Goal: Obtain resource: Download file/media

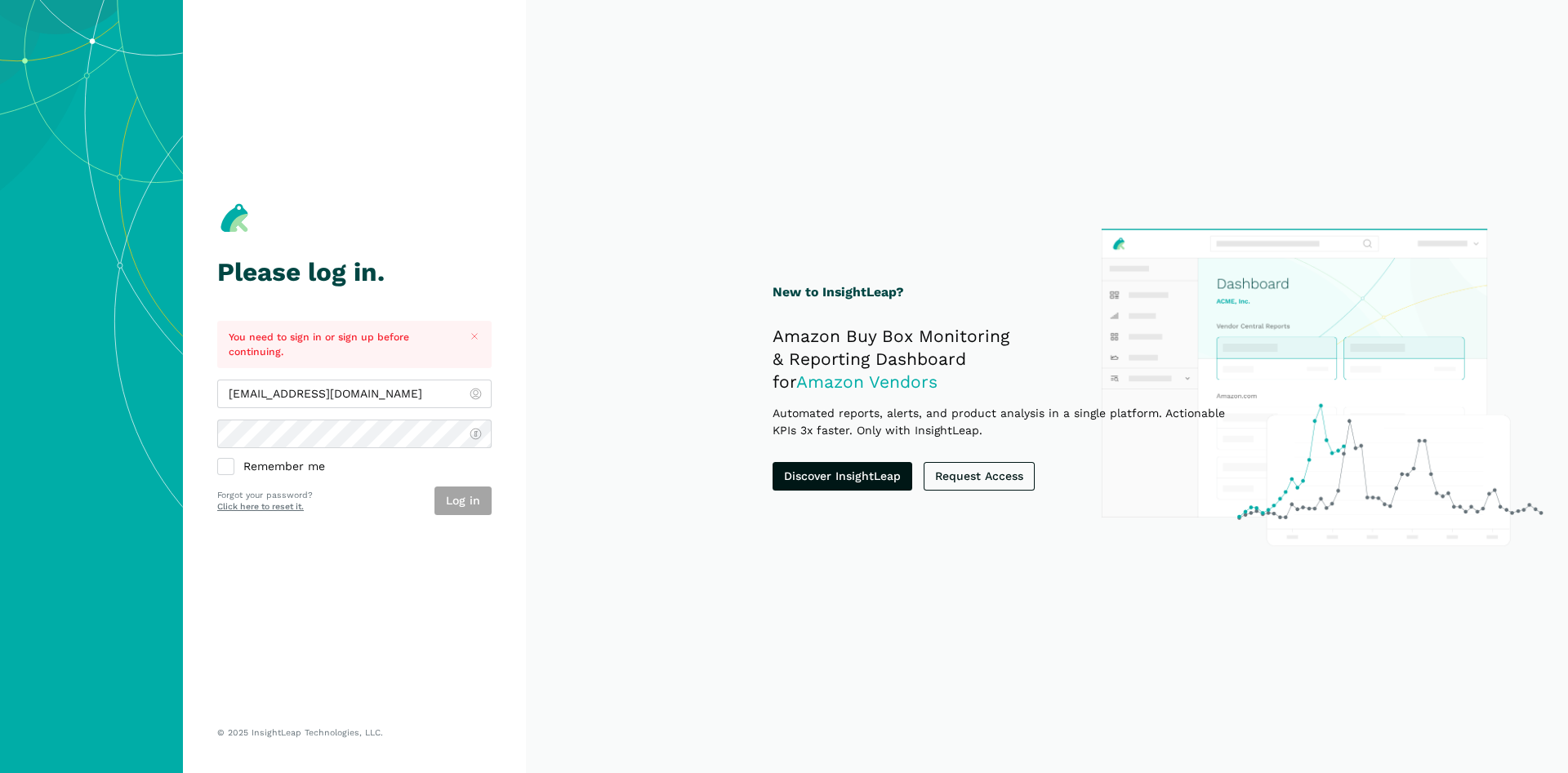
type input "[EMAIL_ADDRESS][DOMAIN_NAME]"
click at [442, 515] on div "Please log in. You need to sign in or sign up before continuing. jhoyos@wmciinc…" at bounding box center [355, 357] width 274 height 647
click at [460, 493] on button "Log in" at bounding box center [462, 500] width 57 height 28
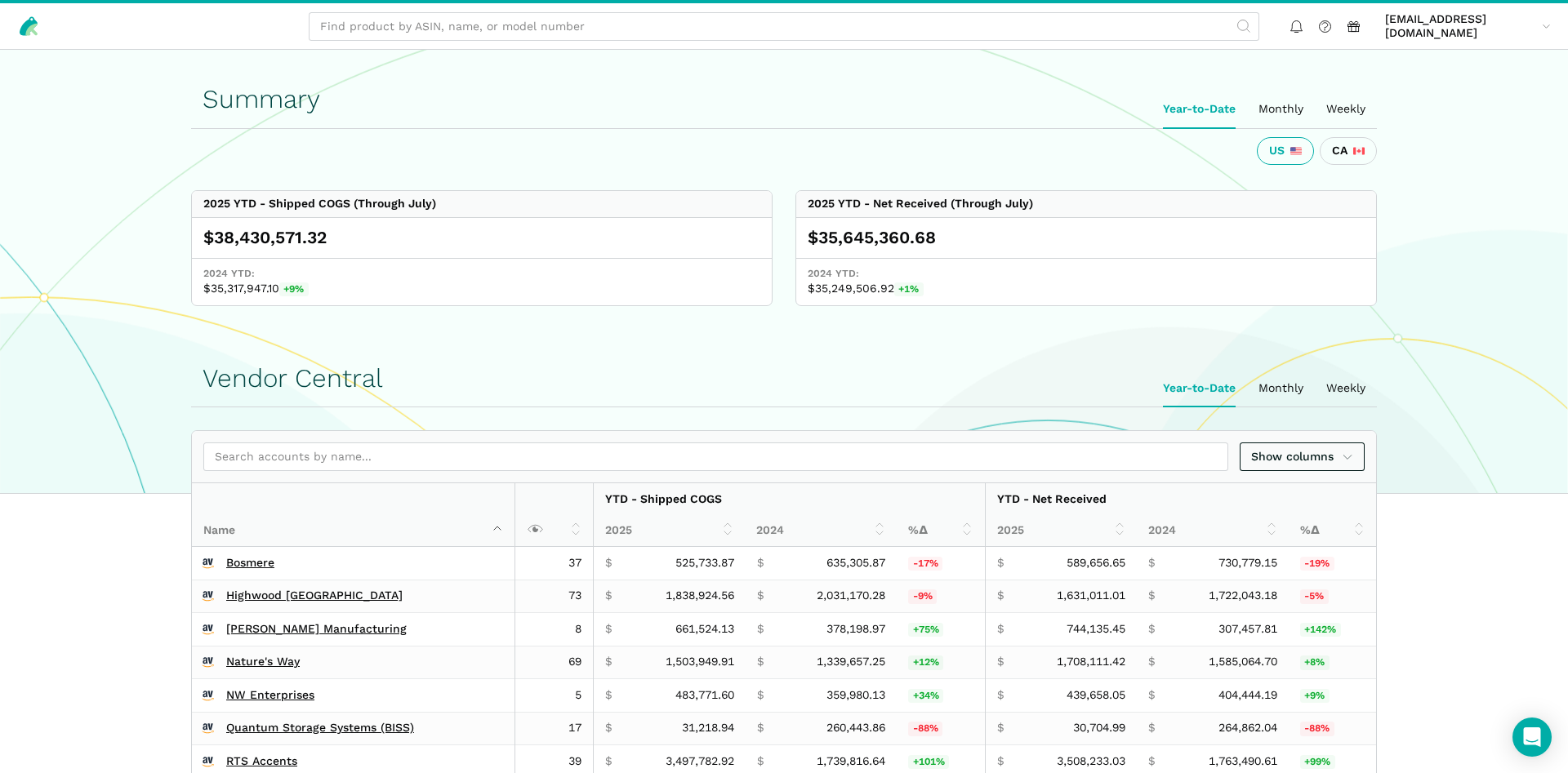
scroll to position [583, 0]
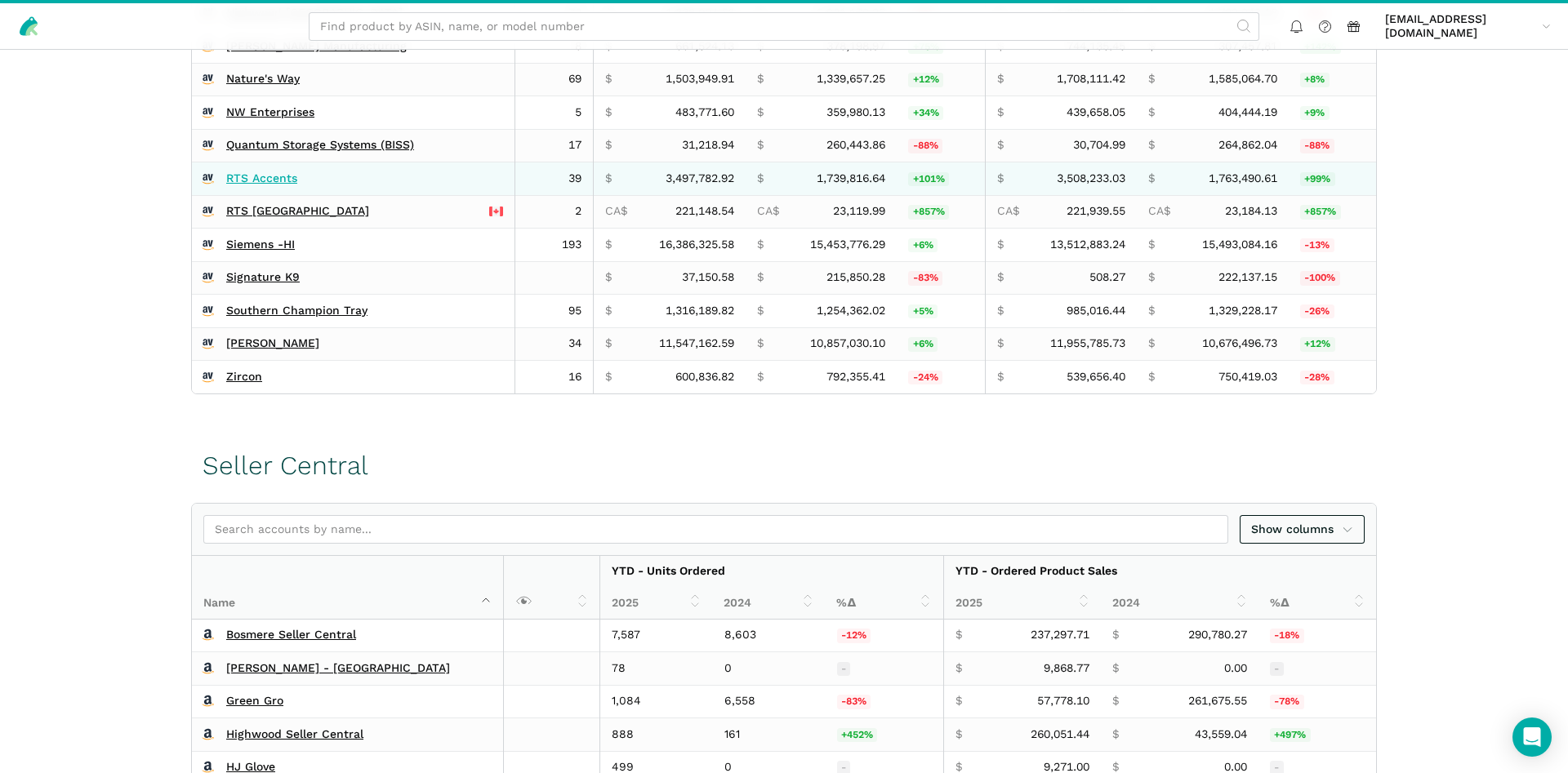
click at [261, 177] on link "RTS Accents" at bounding box center [261, 178] width 71 height 15
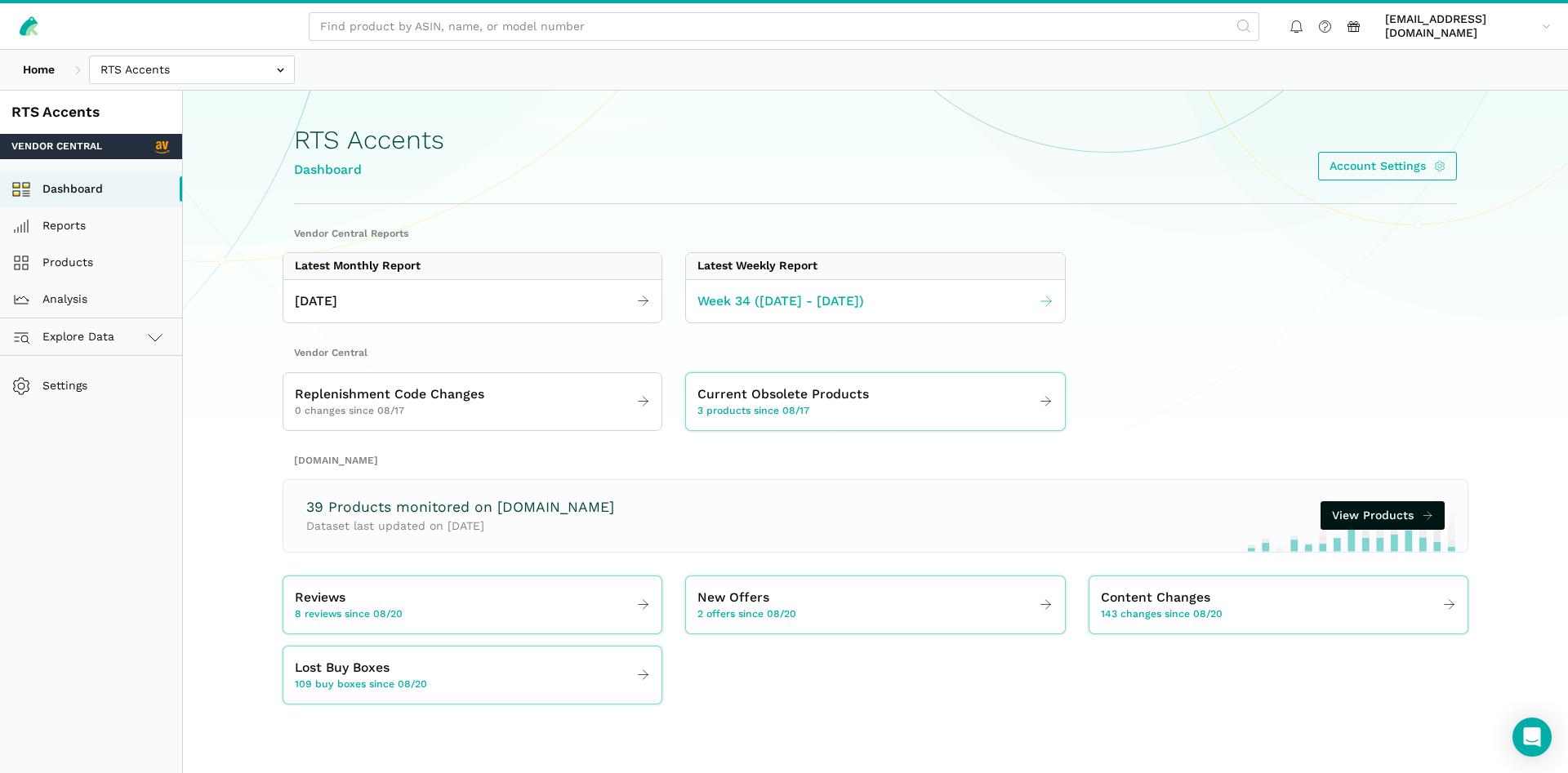
click at [808, 300] on span "Week 34 ([DATE] - [DATE])" at bounding box center [780, 301] width 166 height 20
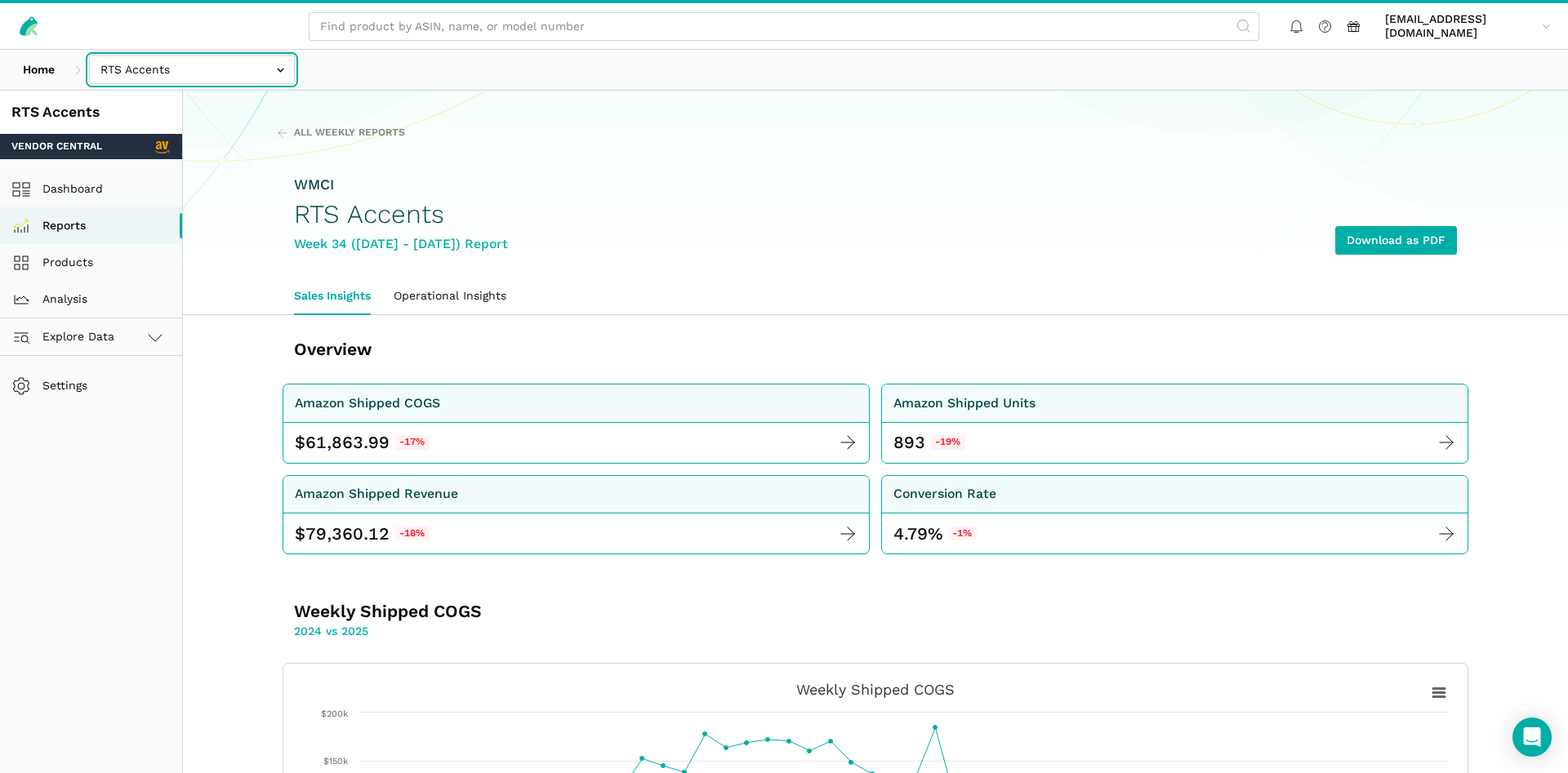
click at [136, 65] on input "text" at bounding box center [192, 69] width 206 height 28
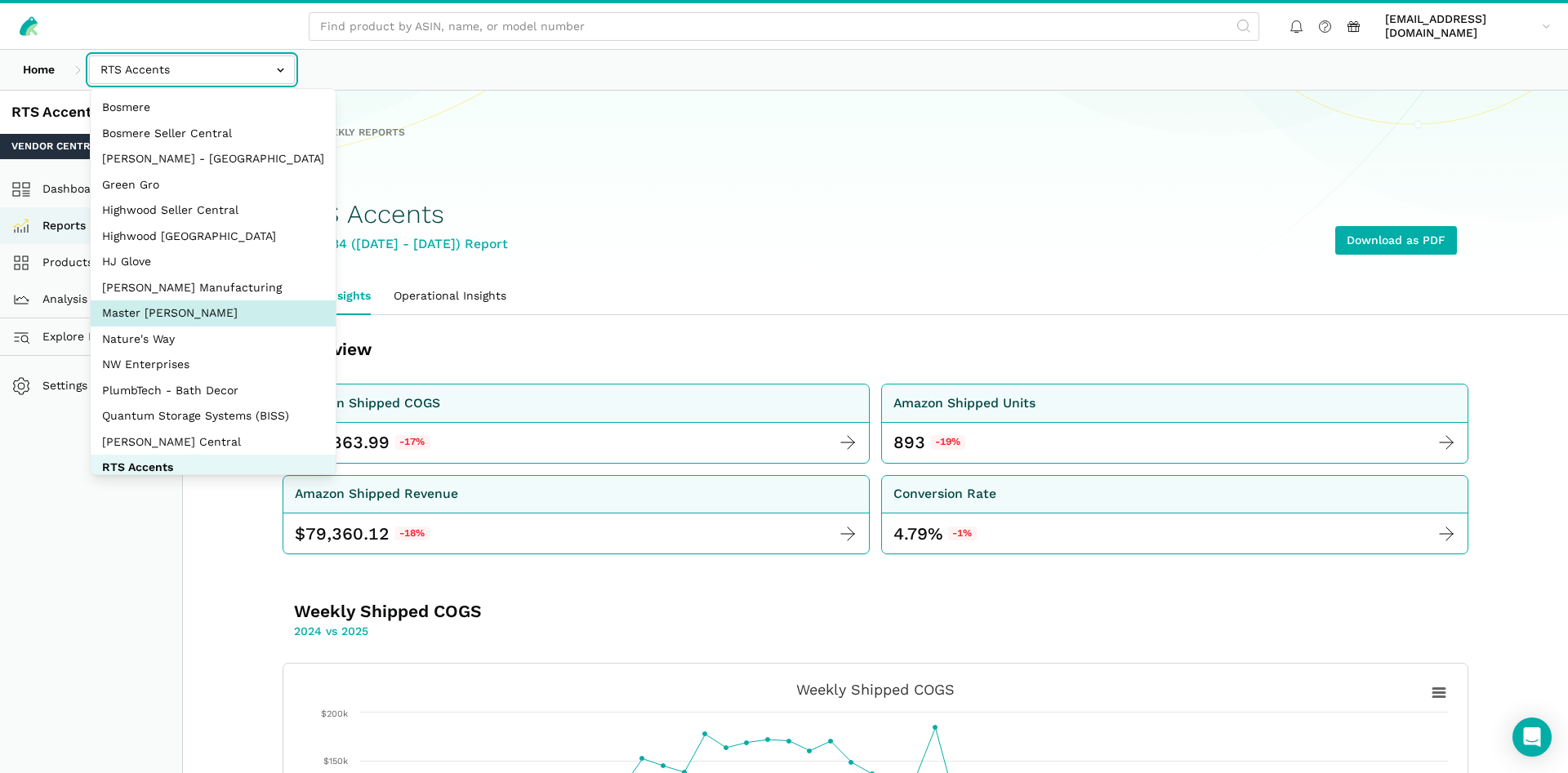
select select "ZsdjZB9W7DRA5a2dt3EdZNCw"
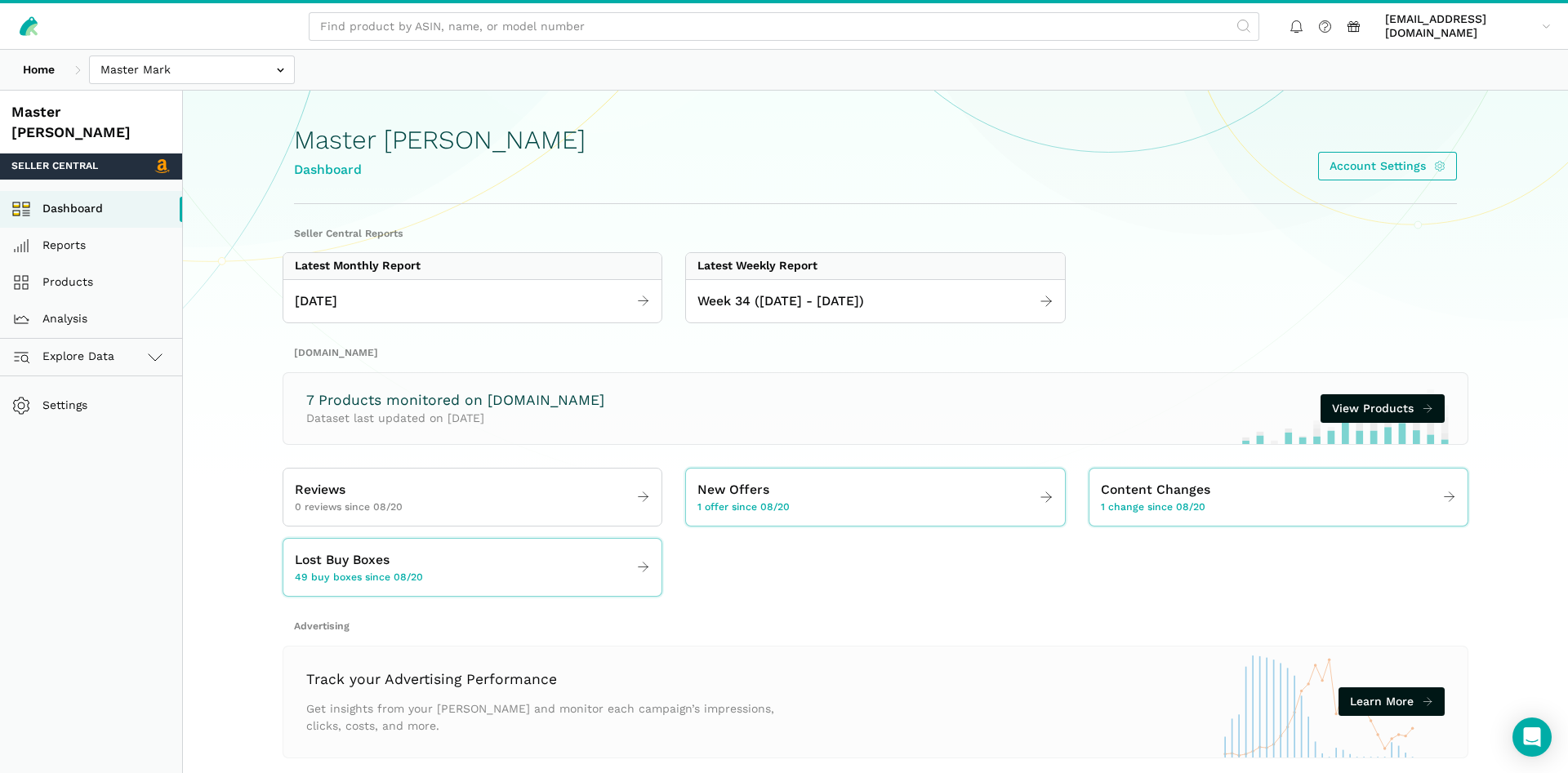
click at [215, 84] on div "Home Bosmere Bosmere Seller Central Gleason - Milwaukee Green Gro Highwood Sell…" at bounding box center [784, 69] width 1568 height 40
click at [213, 74] on input "text" at bounding box center [192, 69] width 206 height 28
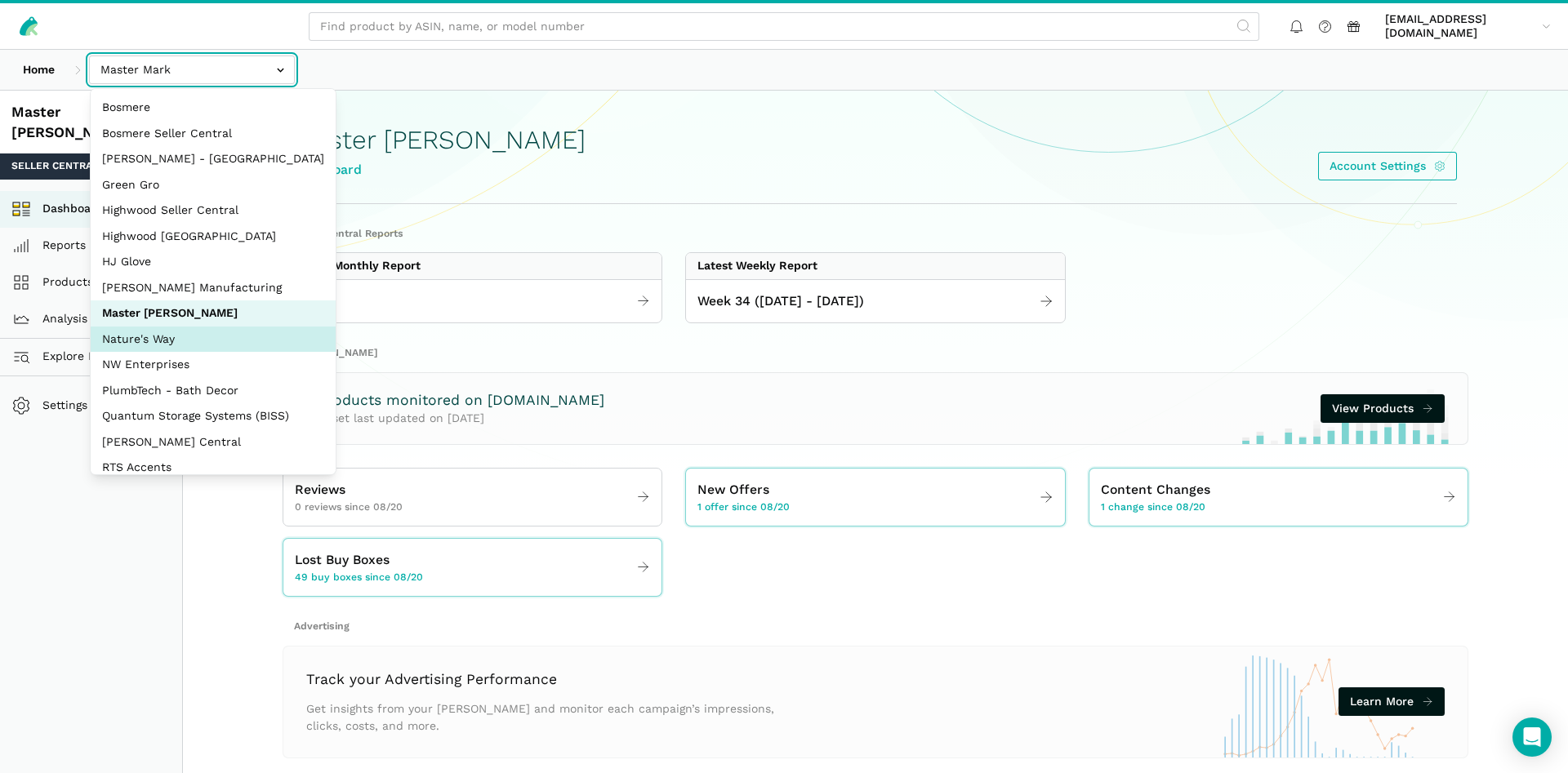
select select "3t6bg6GamSTDovWwD6pnZB2o"
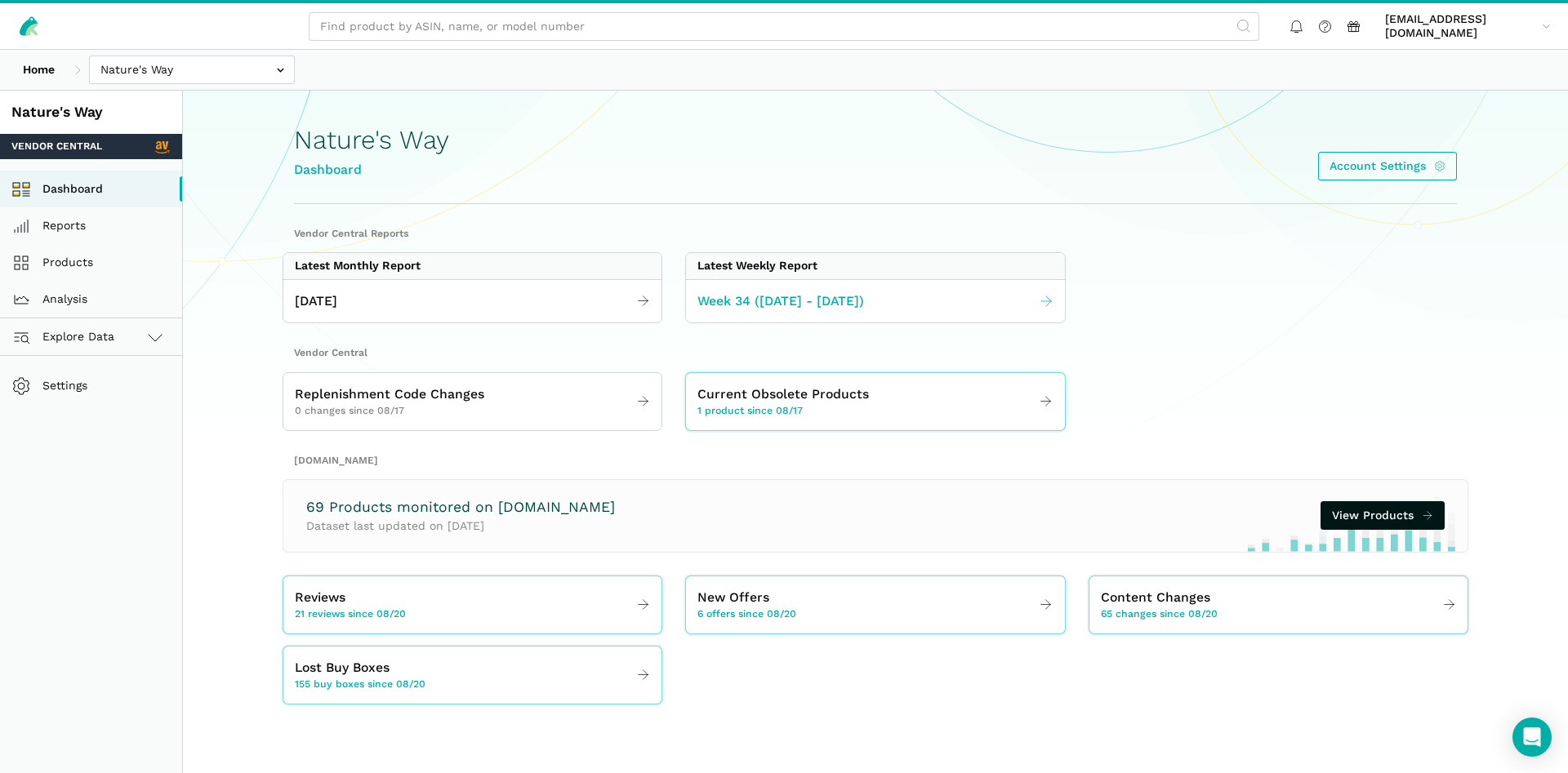
click at [946, 291] on link "Week 34 ([DATE] - [DATE])" at bounding box center [874, 301] width 378 height 32
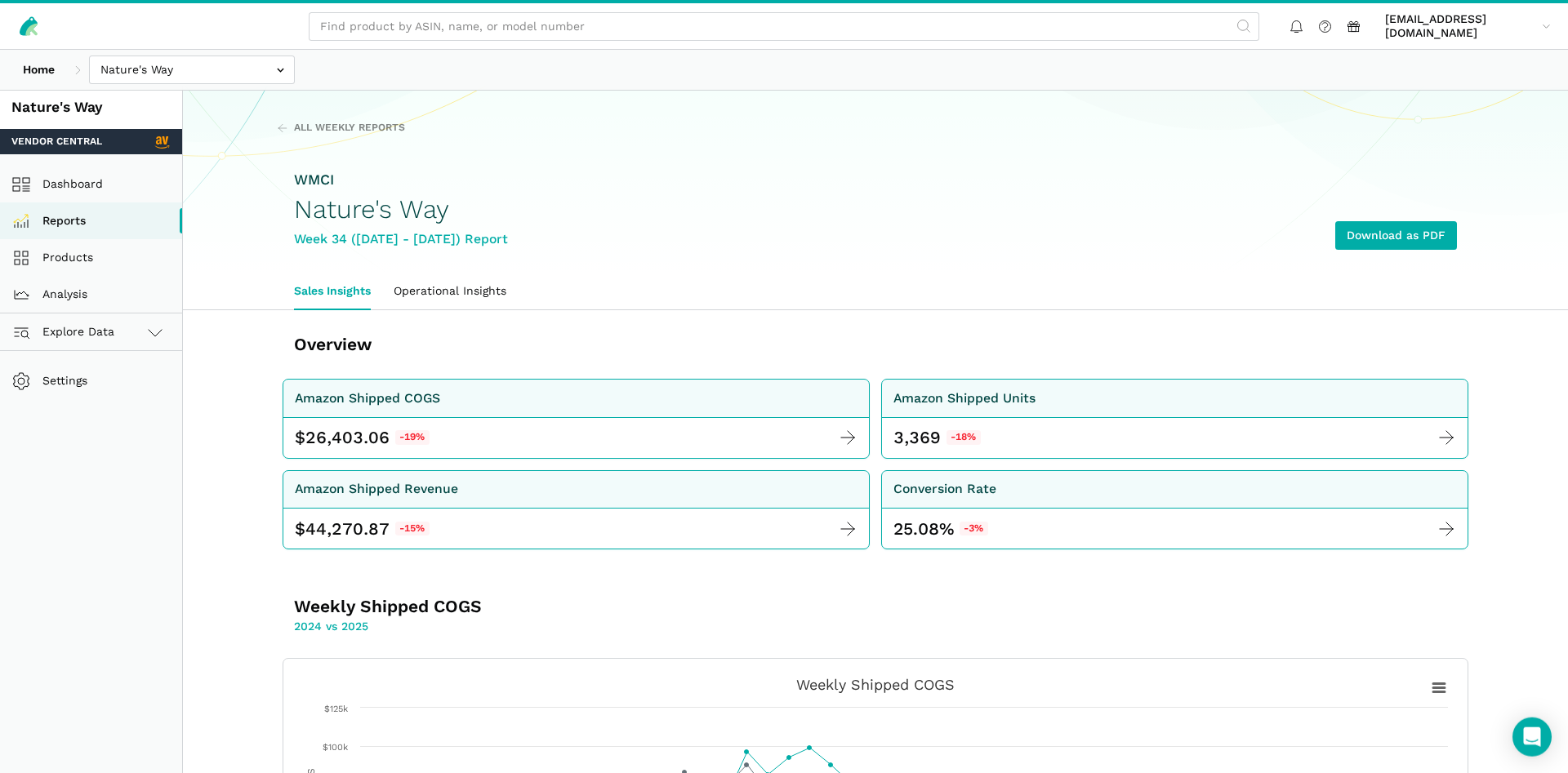
scroll to position [499, 0]
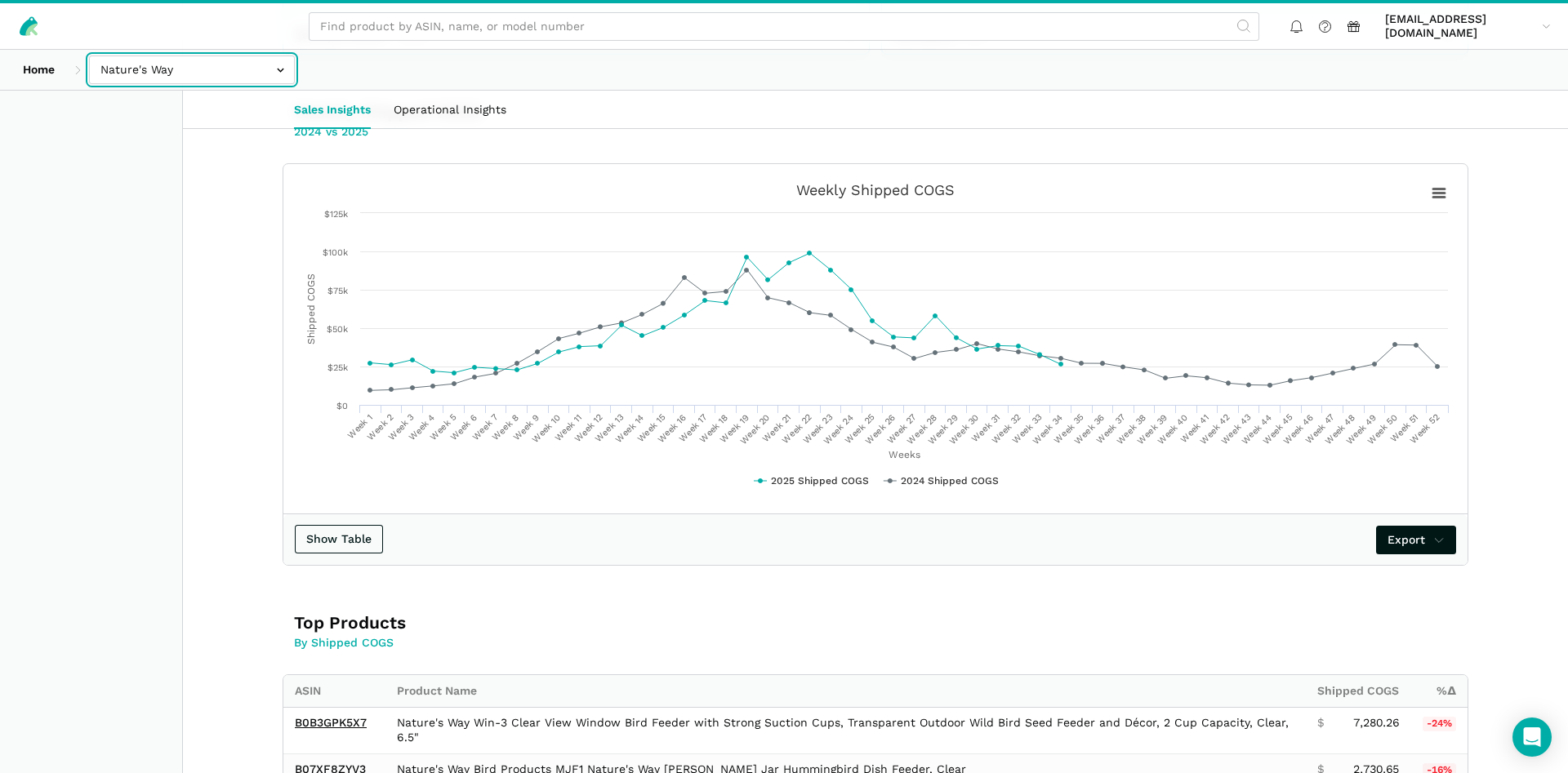
click at [180, 78] on input "text" at bounding box center [192, 69] width 206 height 28
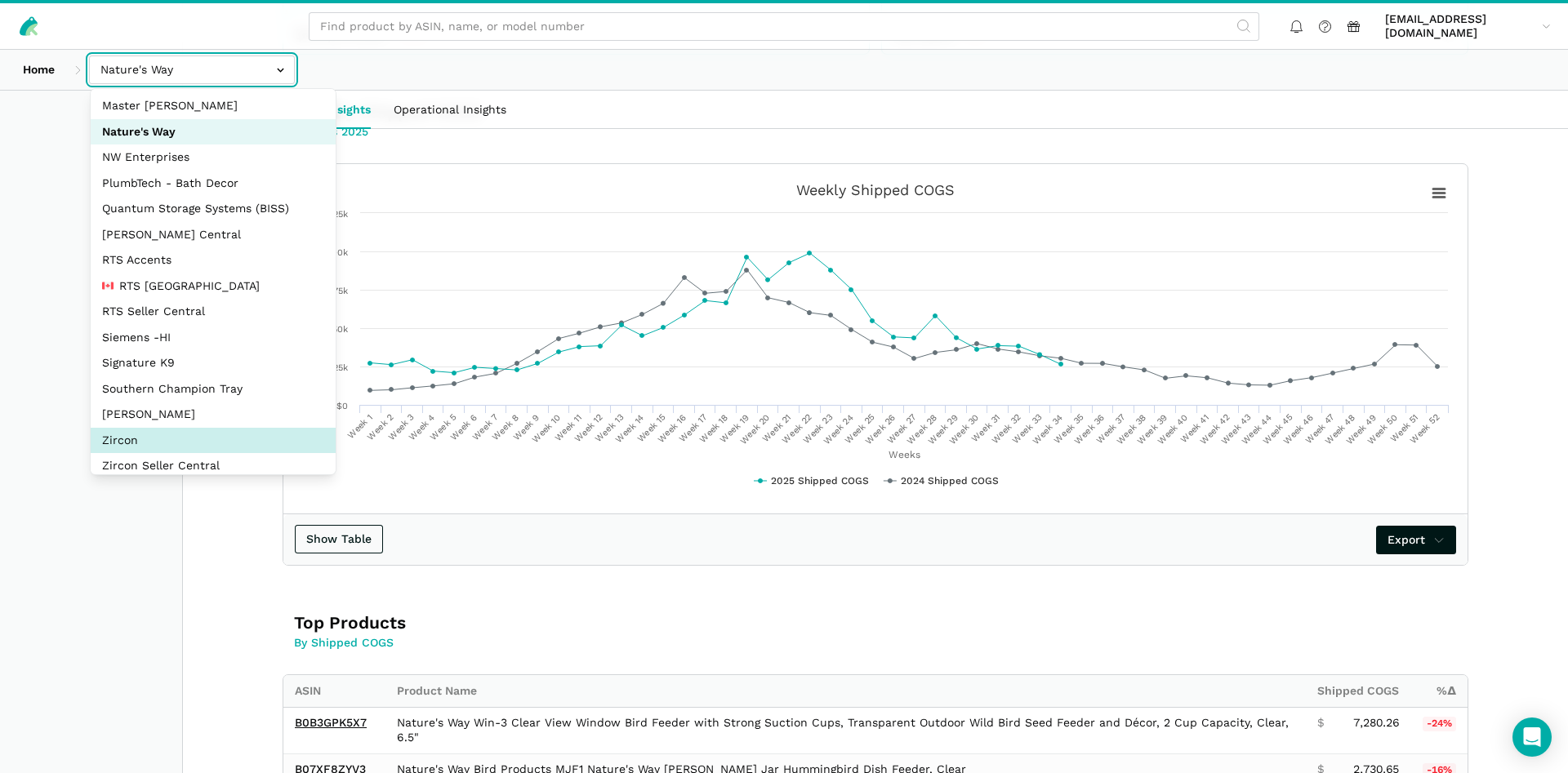
scroll to position [218, 0]
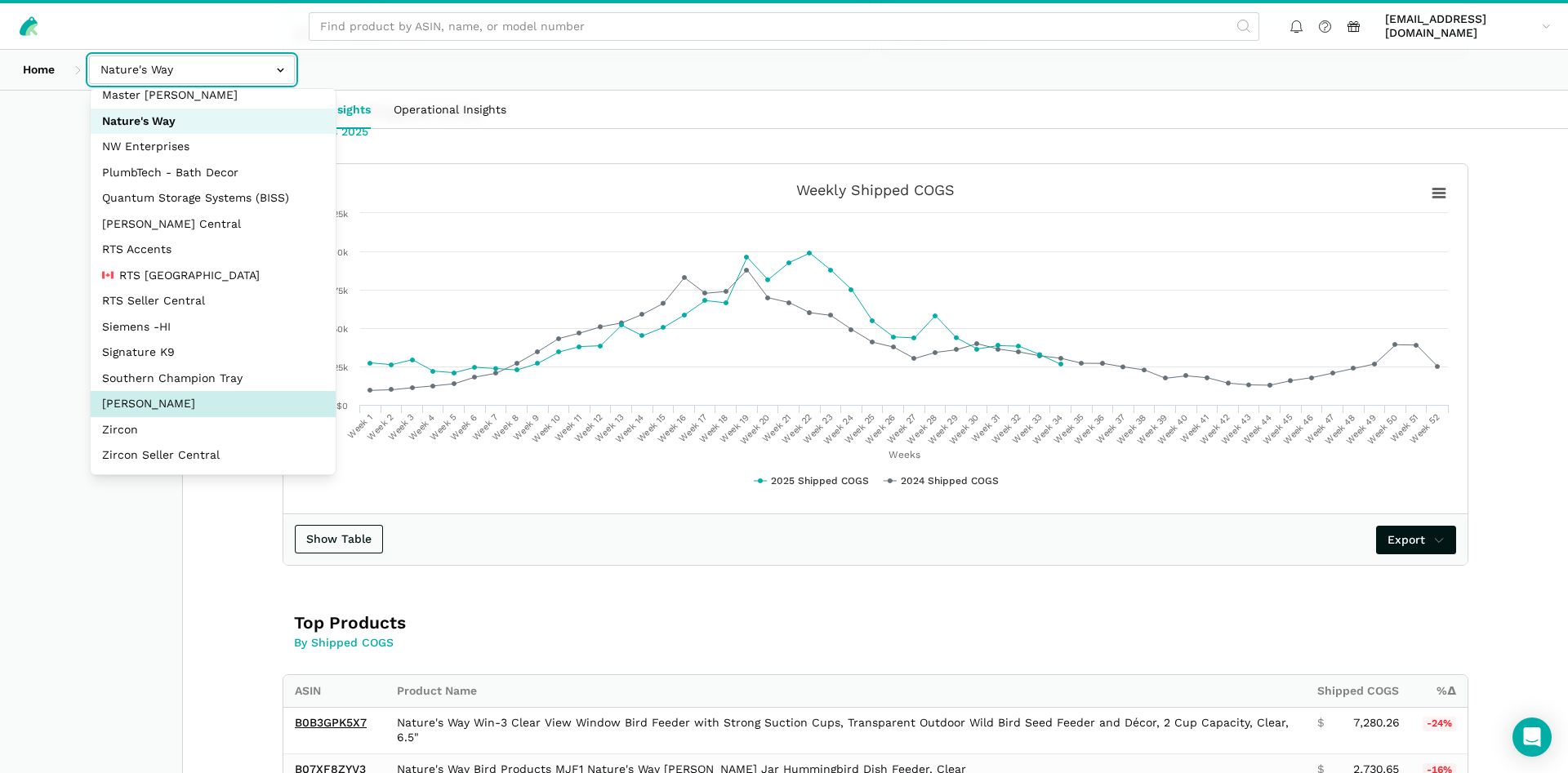
select select "5moWWUoXWPPauPLKpEqKhGJ3"
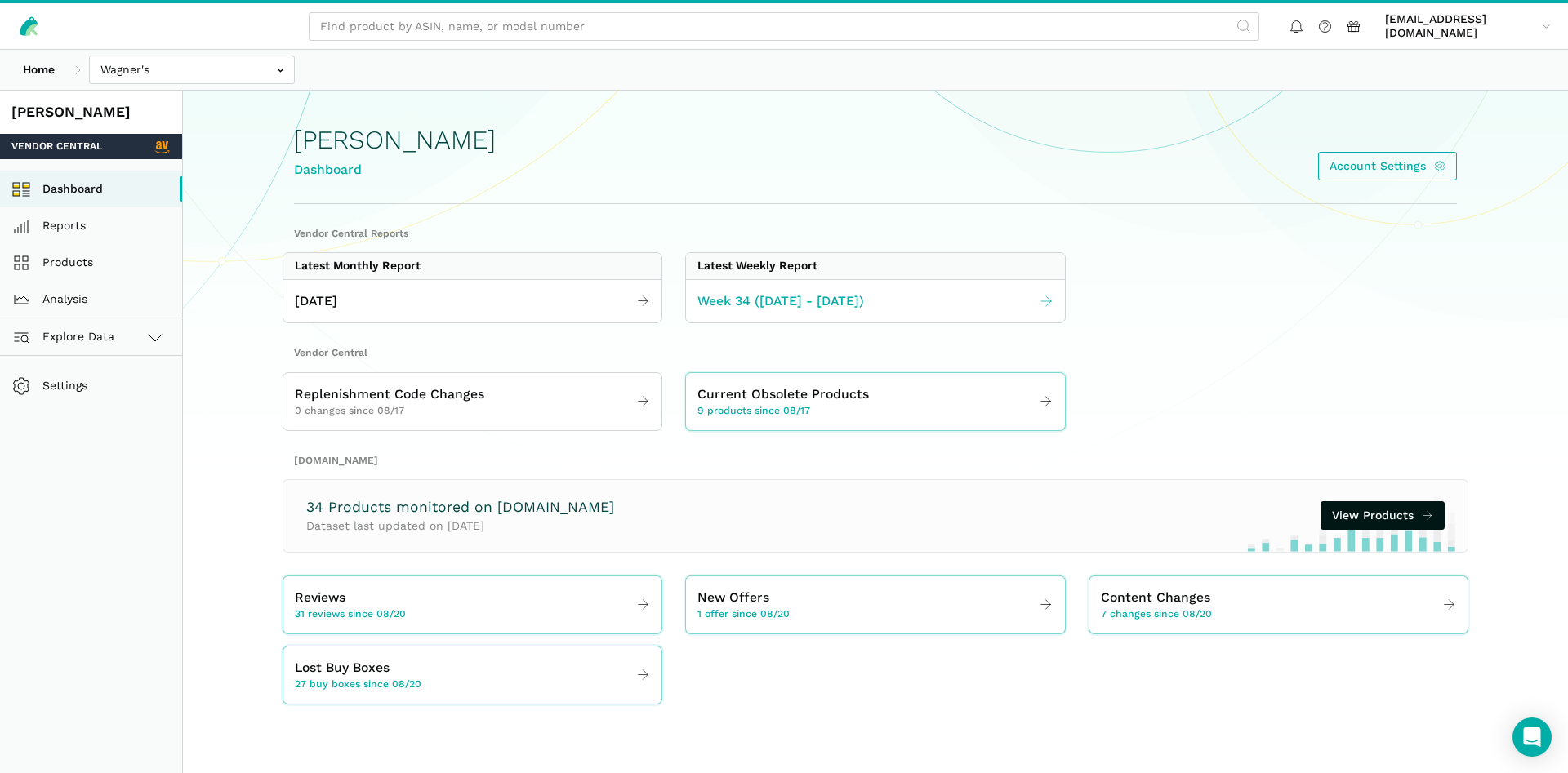
click at [888, 294] on link "Week 34 ([DATE] - [DATE])" at bounding box center [874, 301] width 378 height 32
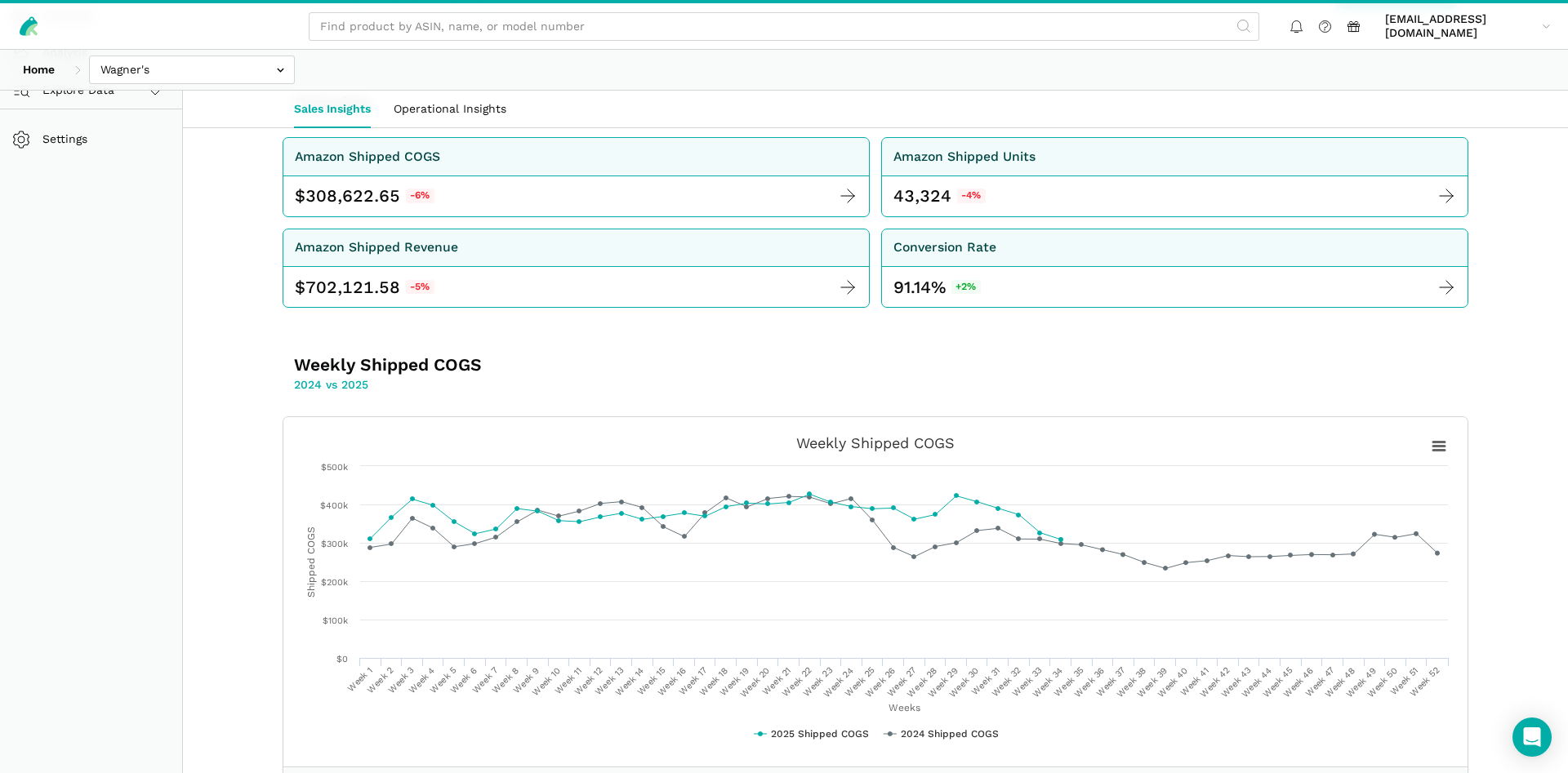
scroll to position [250, 0]
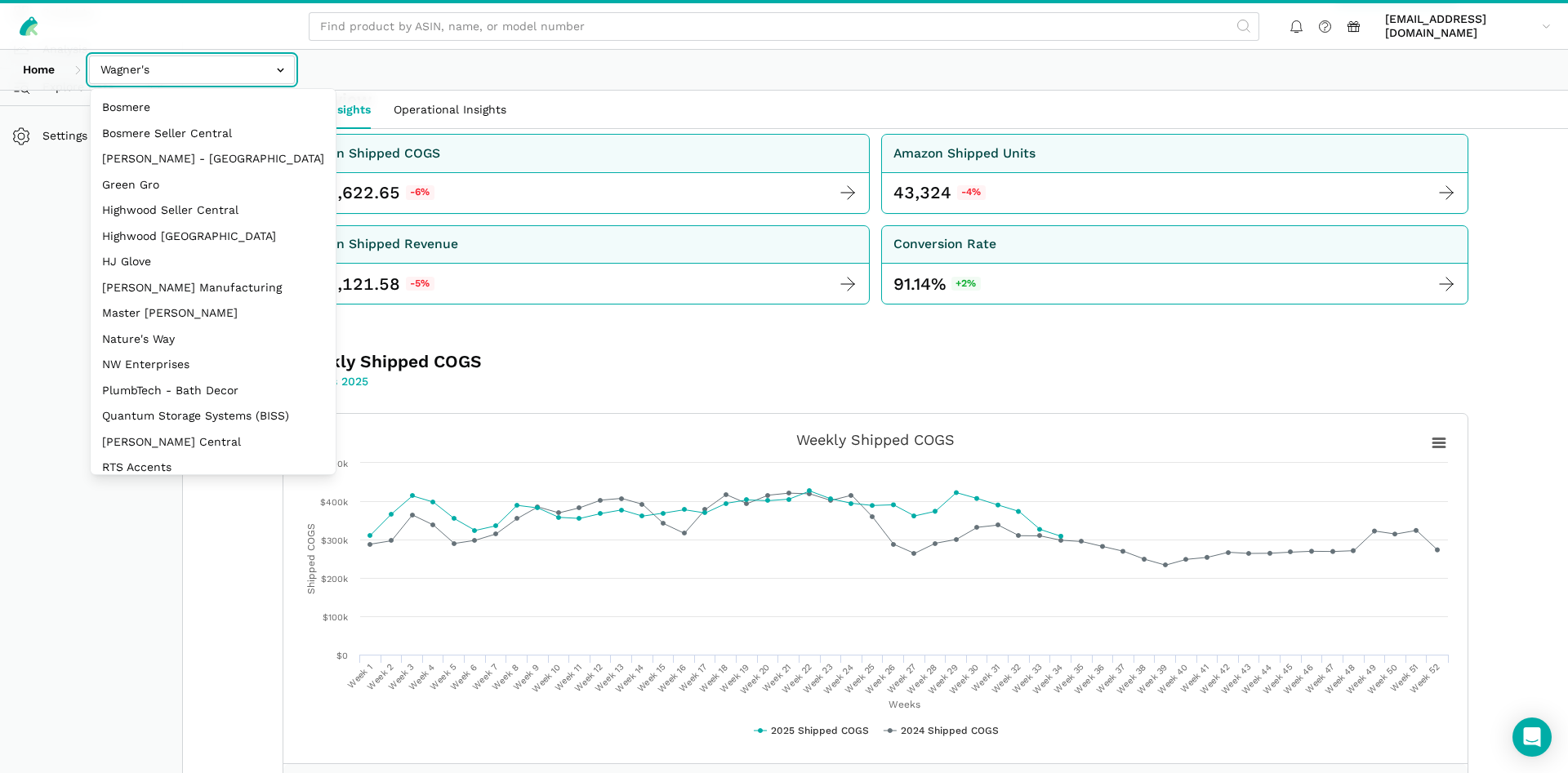
click at [206, 74] on input "text" at bounding box center [192, 69] width 206 height 28
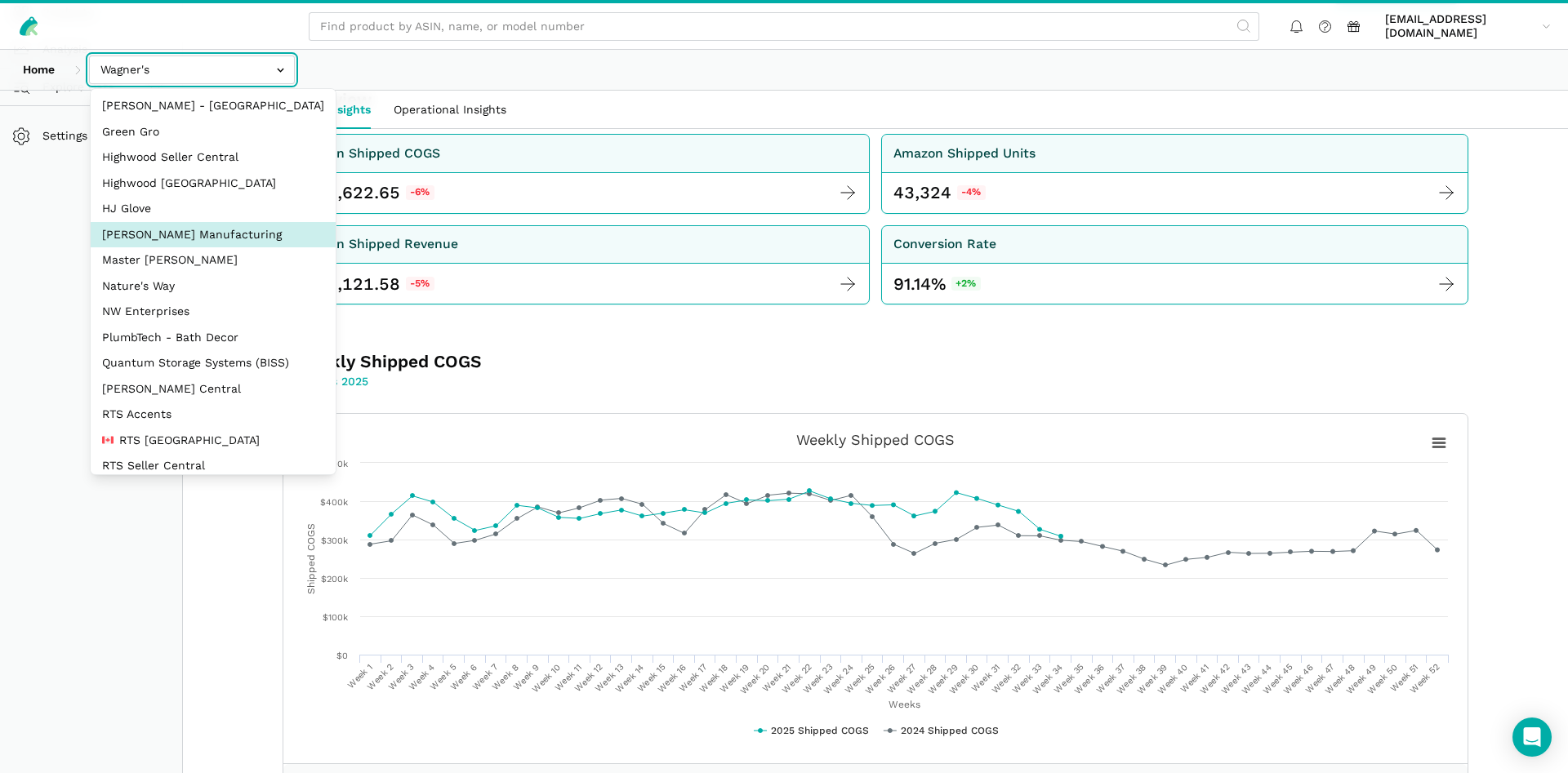
scroll to position [79, 0]
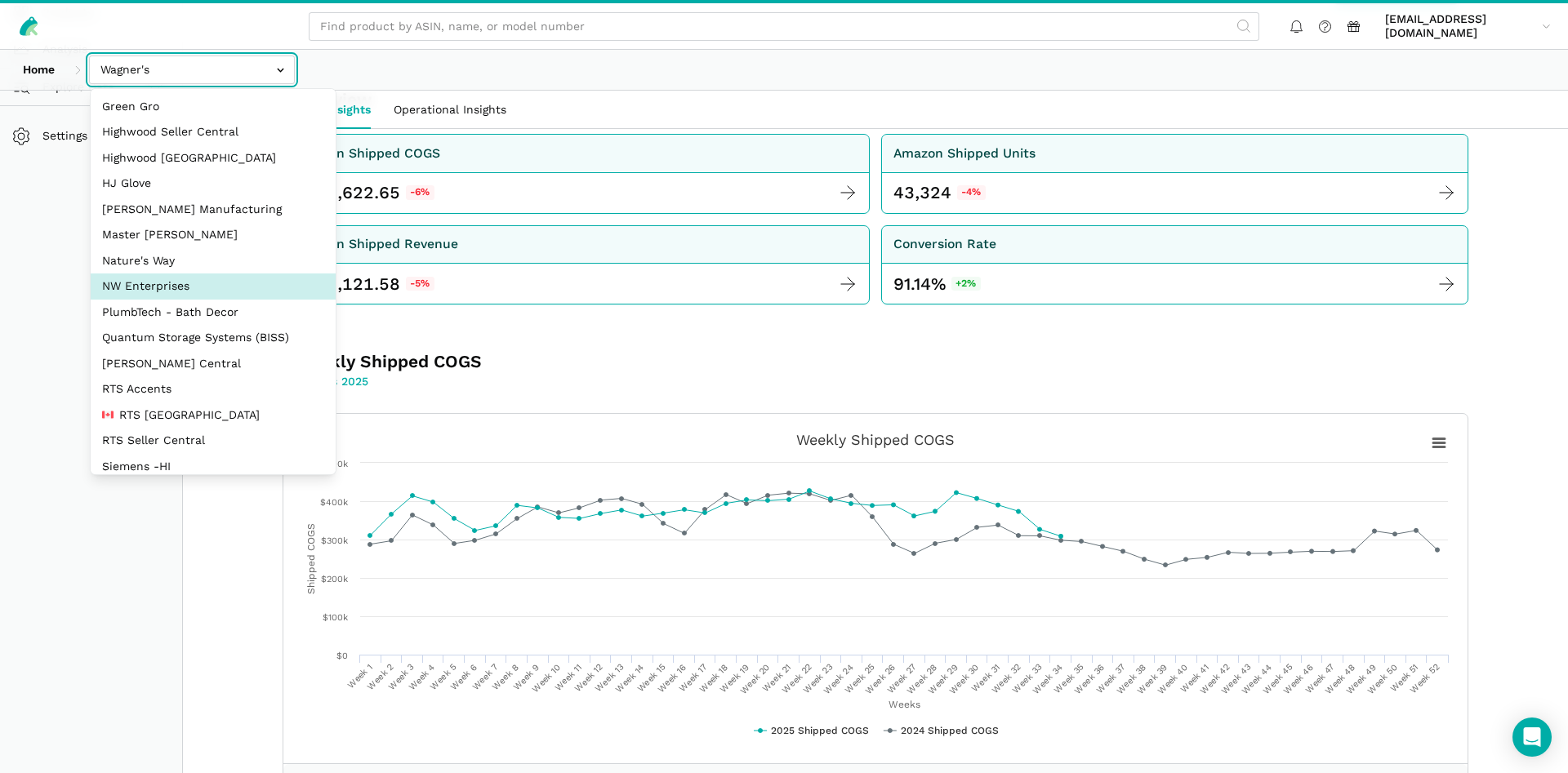
select select "8KcbEGzBHiJ2C1zNfhAn1h3U"
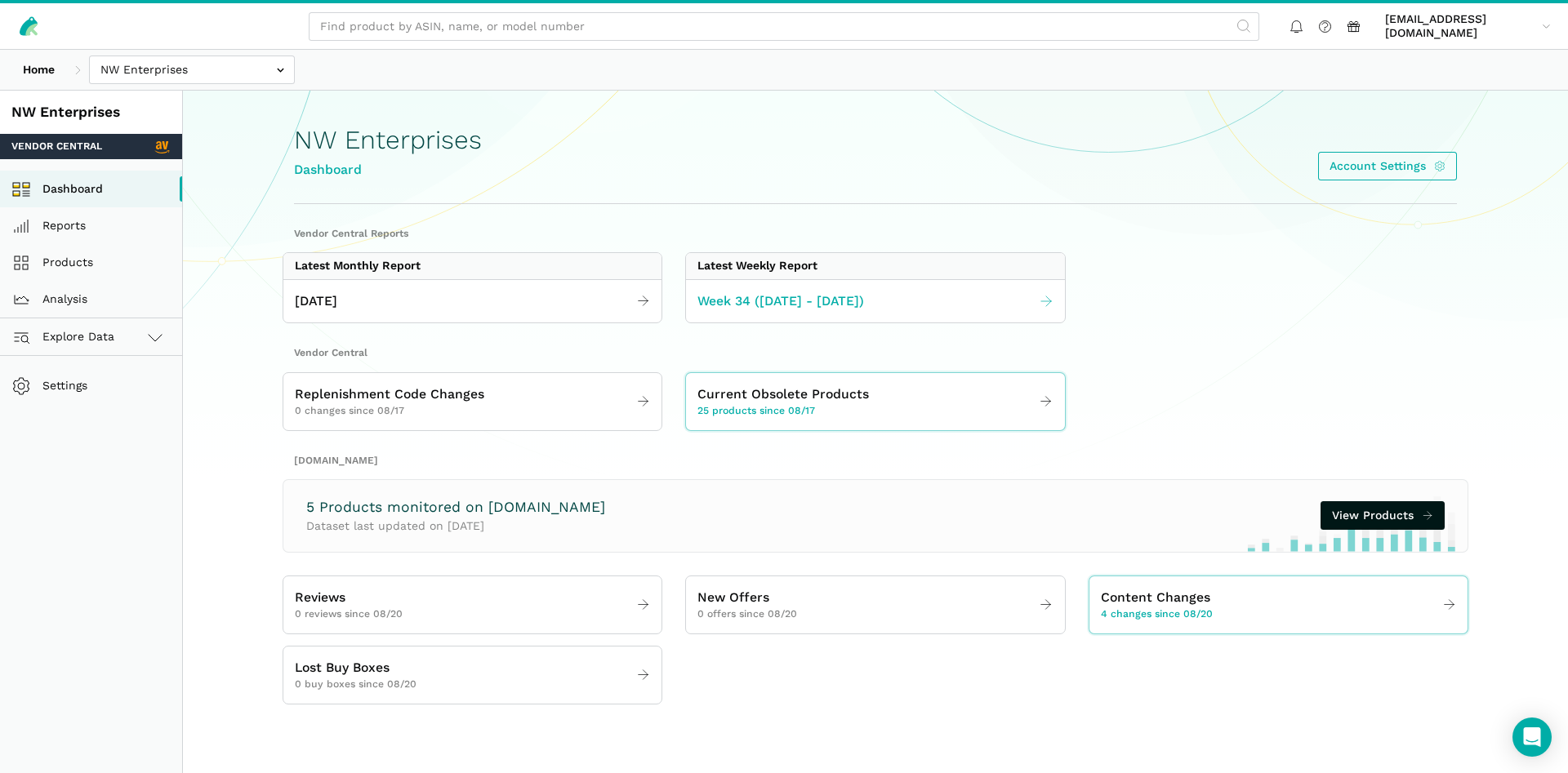
click at [892, 290] on link "Week 34 ([DATE] - [DATE])" at bounding box center [874, 301] width 378 height 32
click at [889, 303] on link "Week 34 ([DATE] - [DATE])" at bounding box center [874, 301] width 378 height 32
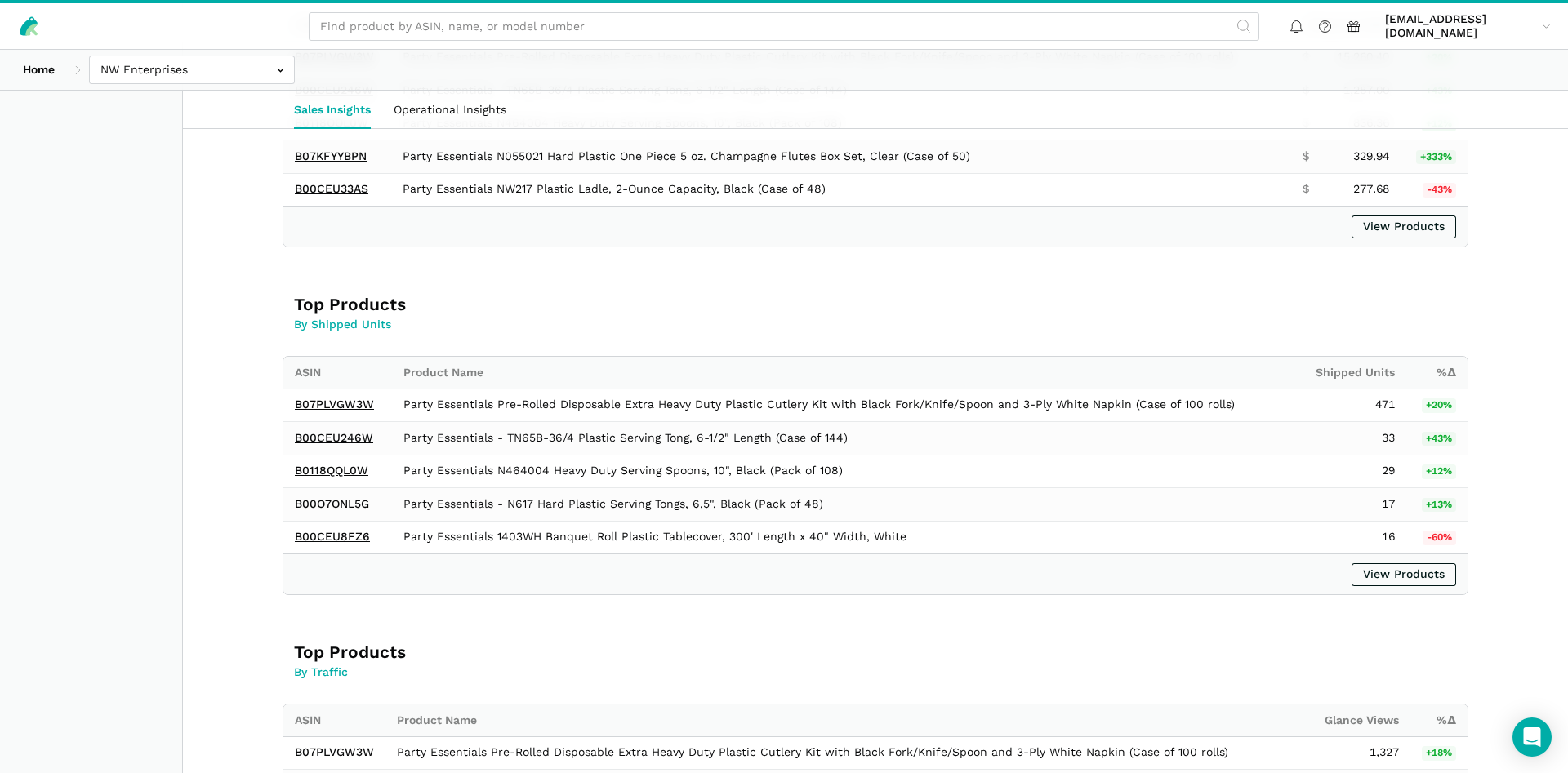
scroll to position [999, 0]
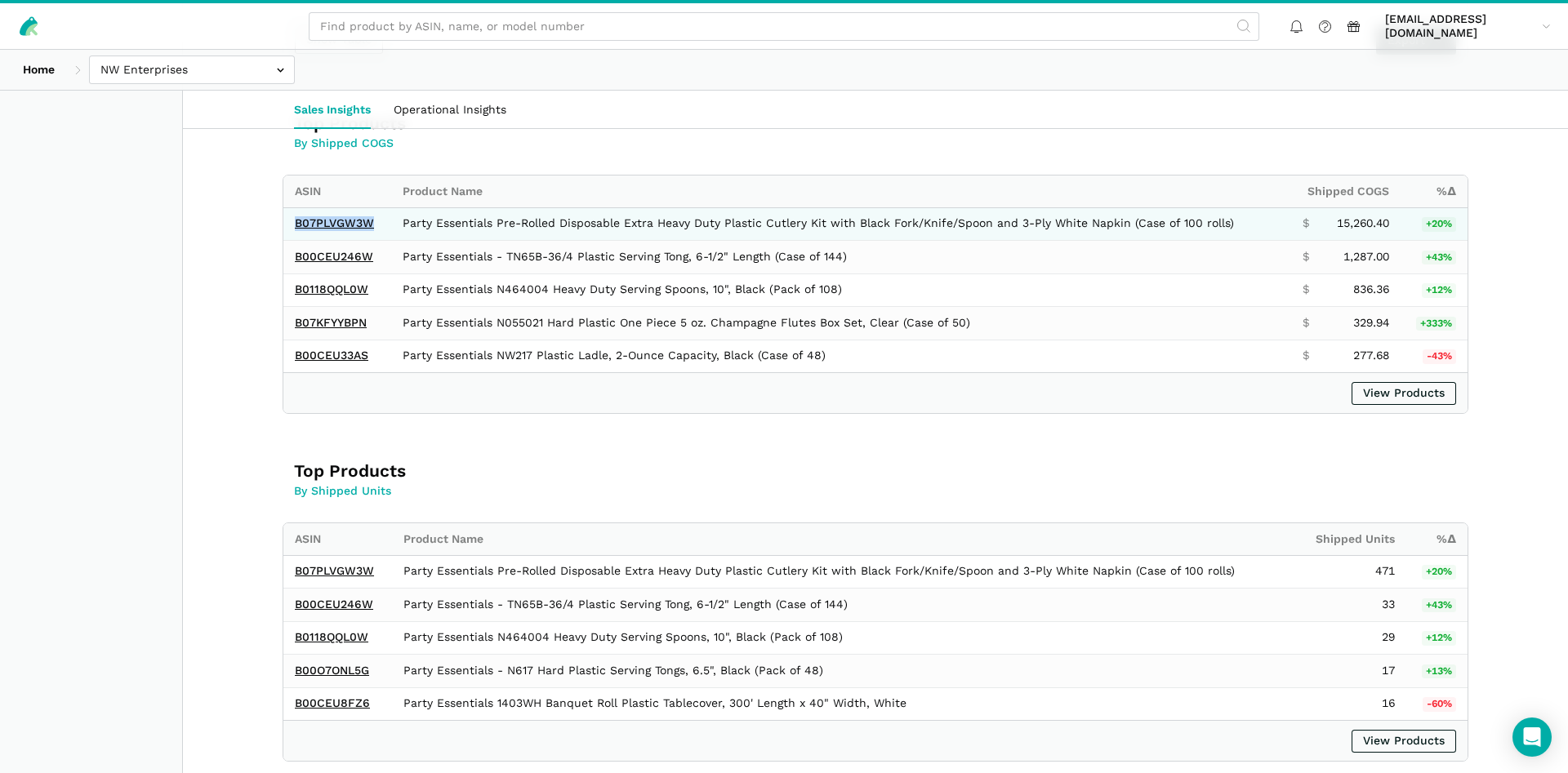
drag, startPoint x: 375, startPoint y: 223, endPoint x: 290, endPoint y: 229, distance: 85.2
click at [290, 229] on td "B07PLVGW3W" at bounding box center [337, 223] width 108 height 33
copy link "B07PLVGW3W"
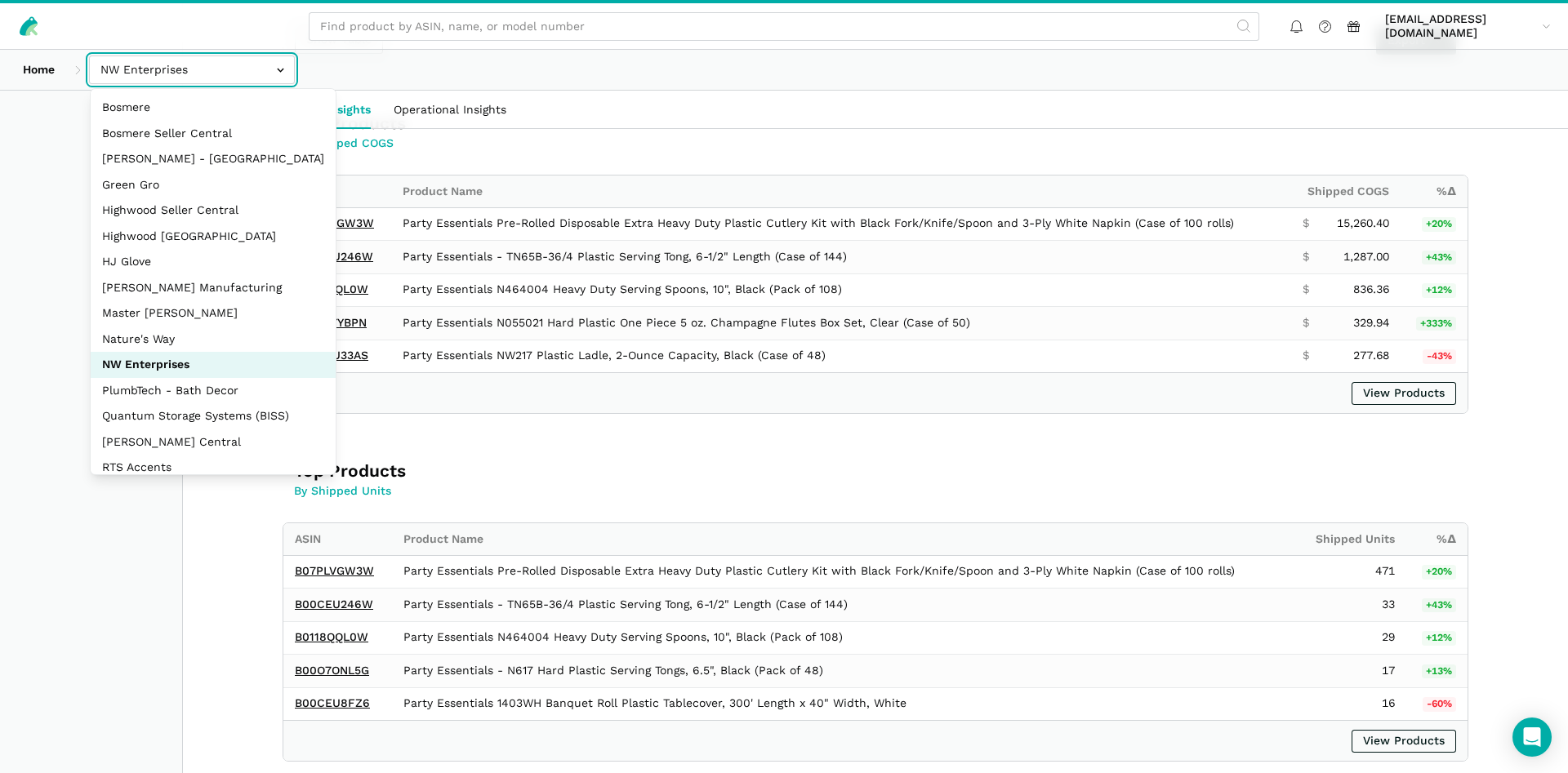
click at [247, 62] on input "text" at bounding box center [192, 69] width 206 height 28
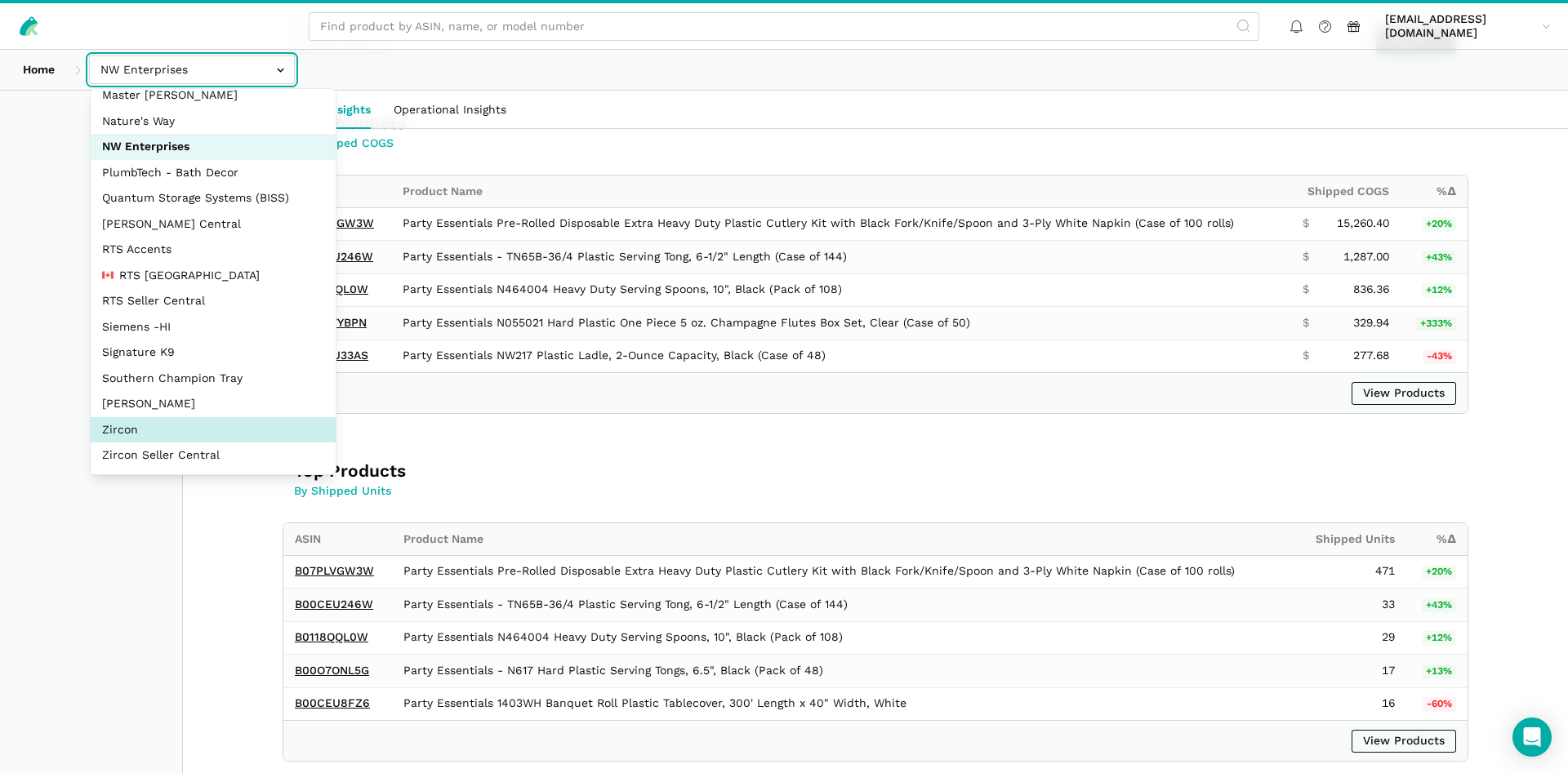
select select "DM38AQ3CPtVJ89bBDkVCzKzE"
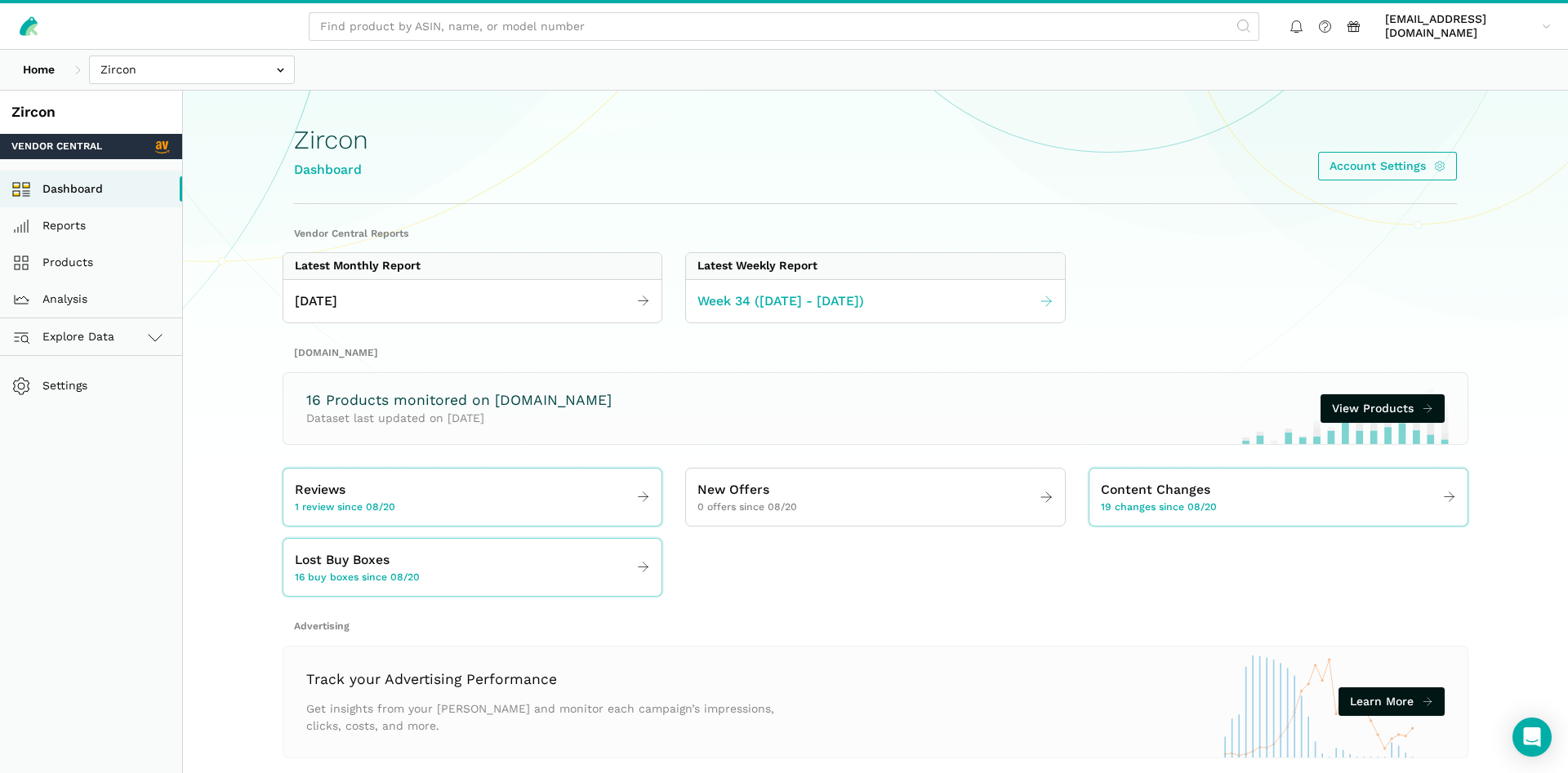
click at [885, 294] on link "Week 34 ([DATE] - [DATE])" at bounding box center [874, 301] width 378 height 32
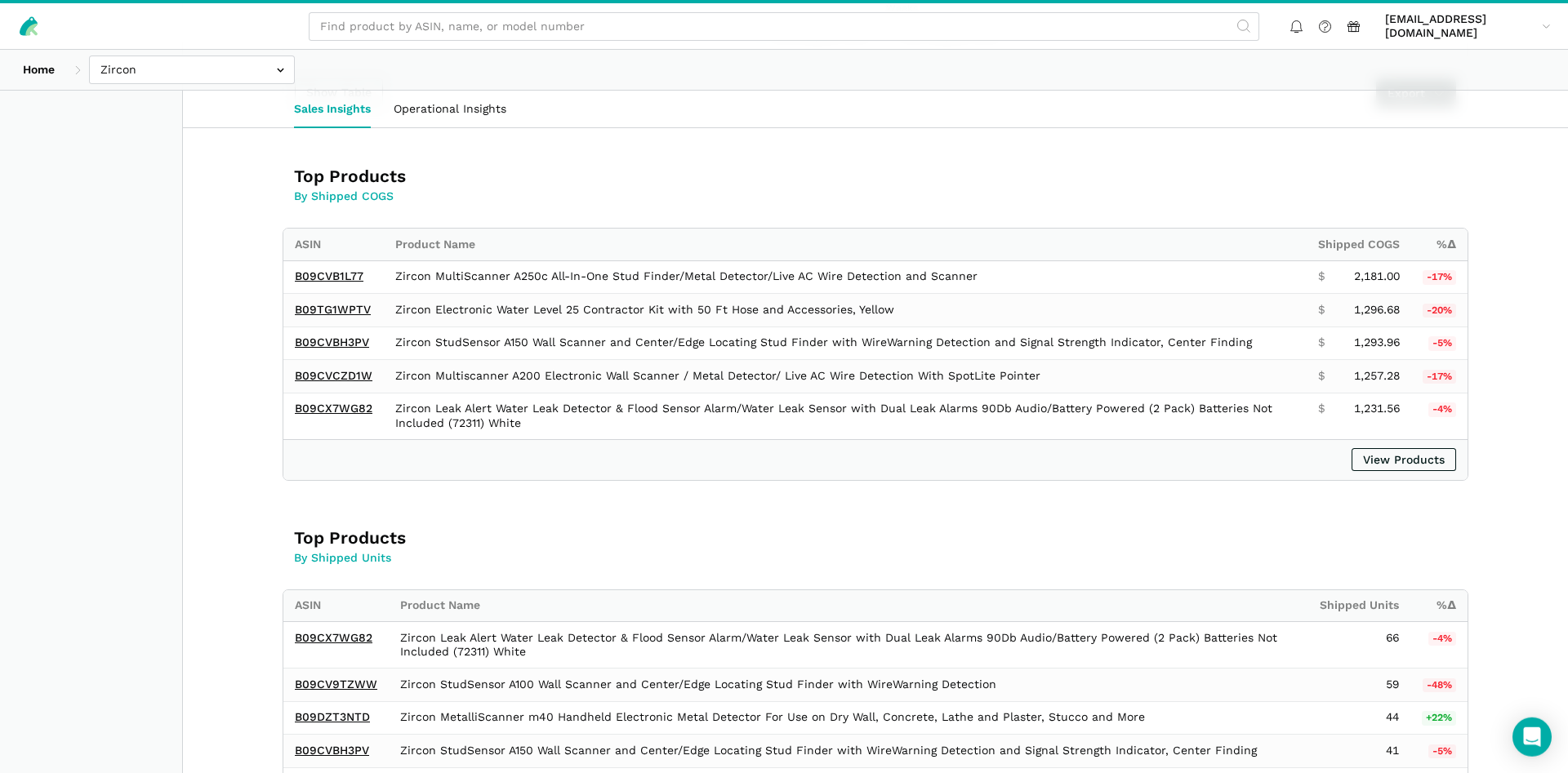
scroll to position [916, 0]
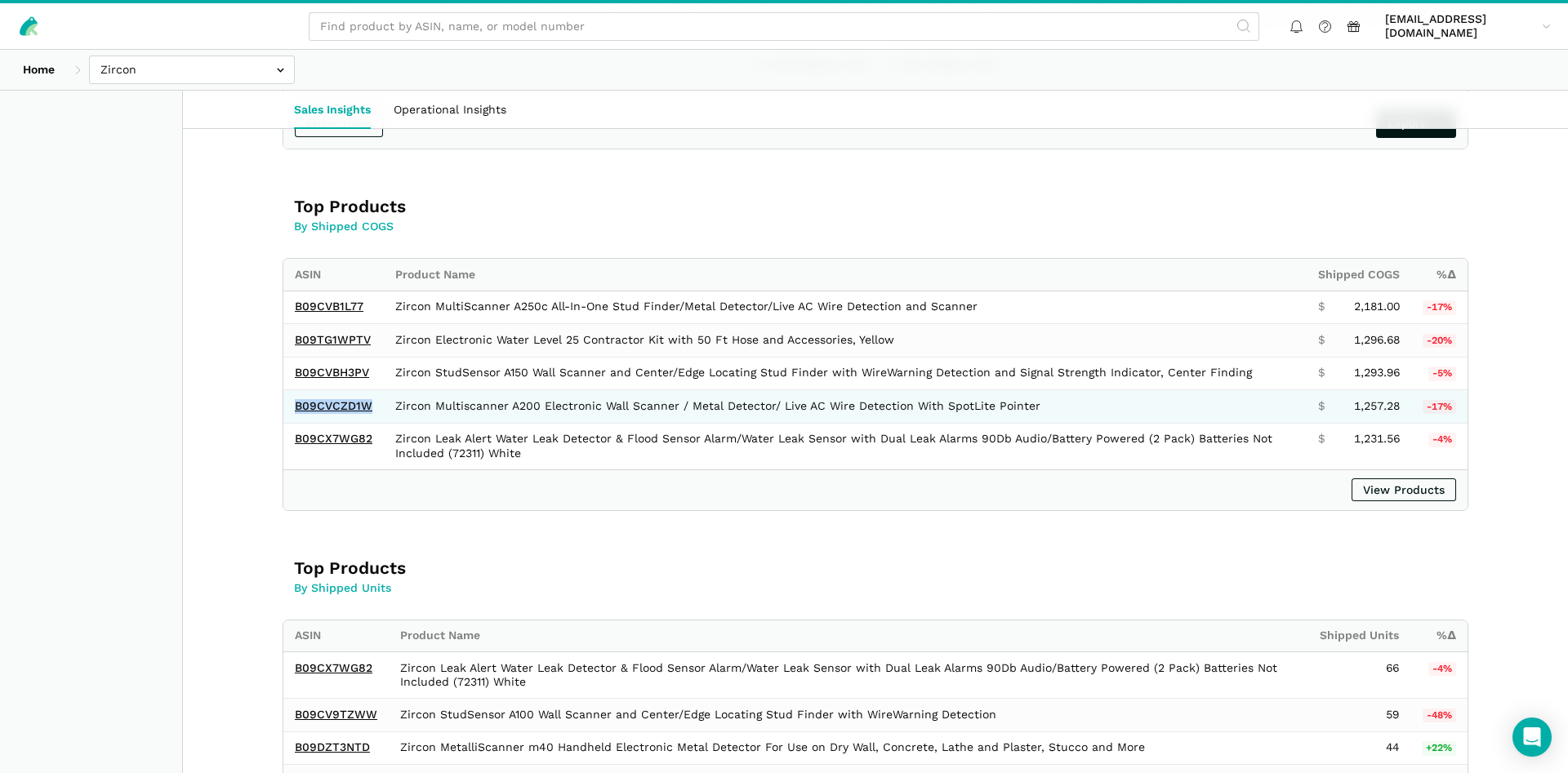
drag, startPoint x: 374, startPoint y: 406, endPoint x: 293, endPoint y: 410, distance: 81.1
click at [293, 410] on td "B09CVCZD1W" at bounding box center [333, 407] width 100 height 33
copy link "B09CVCZD1W"
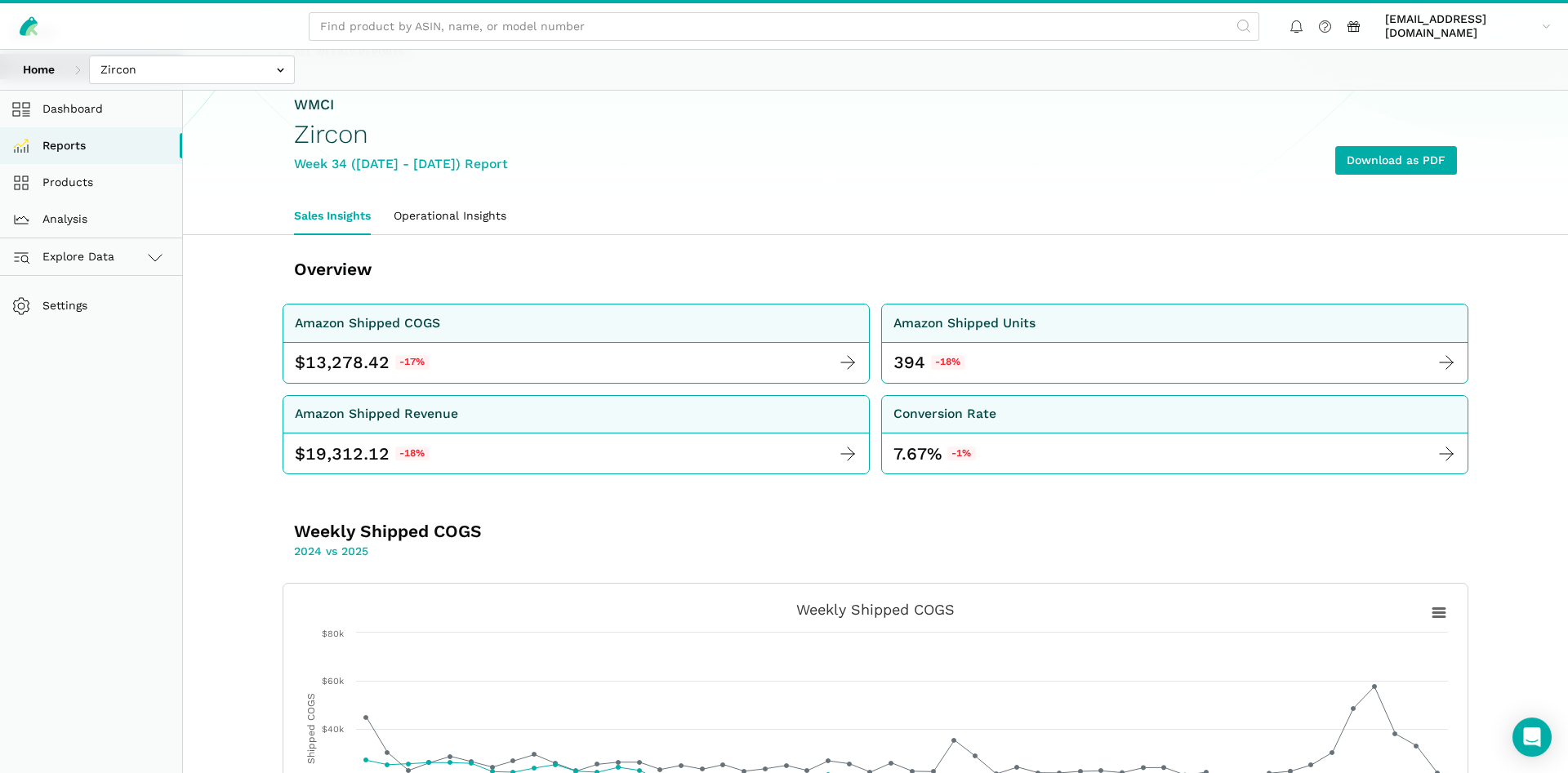
scroll to position [0, 0]
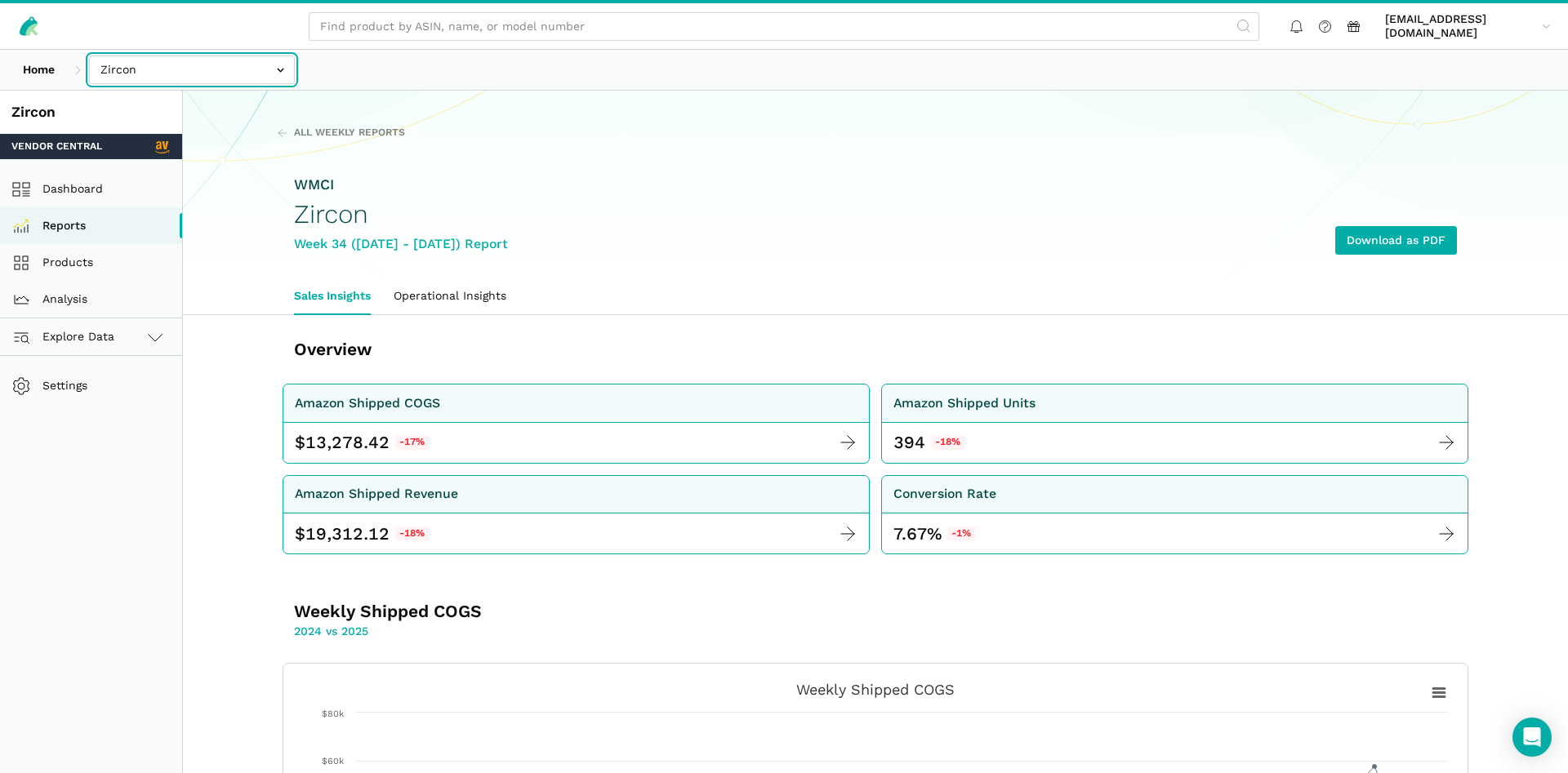
click at [161, 60] on input "text" at bounding box center [192, 69] width 206 height 28
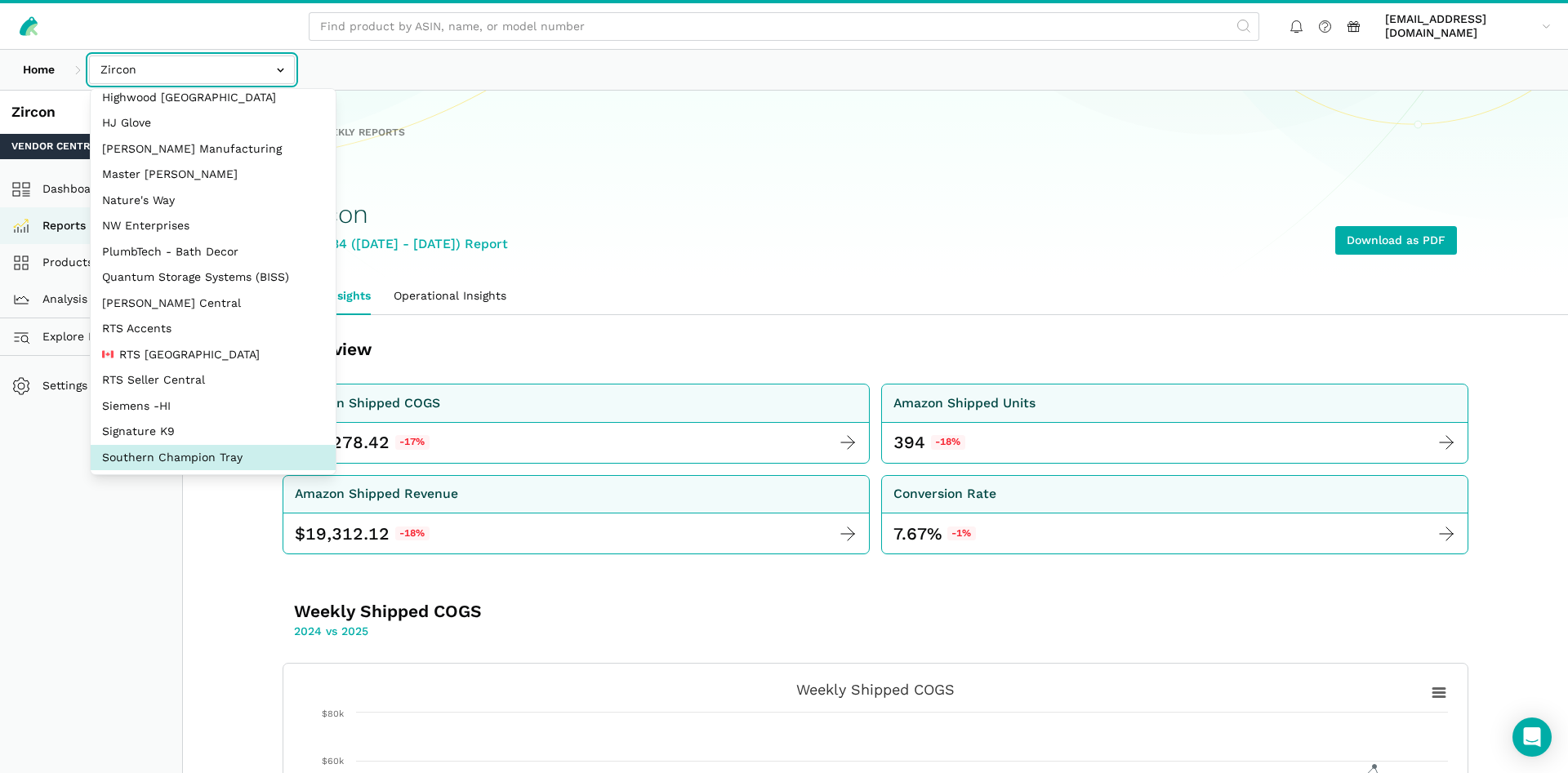
scroll to position [218, 0]
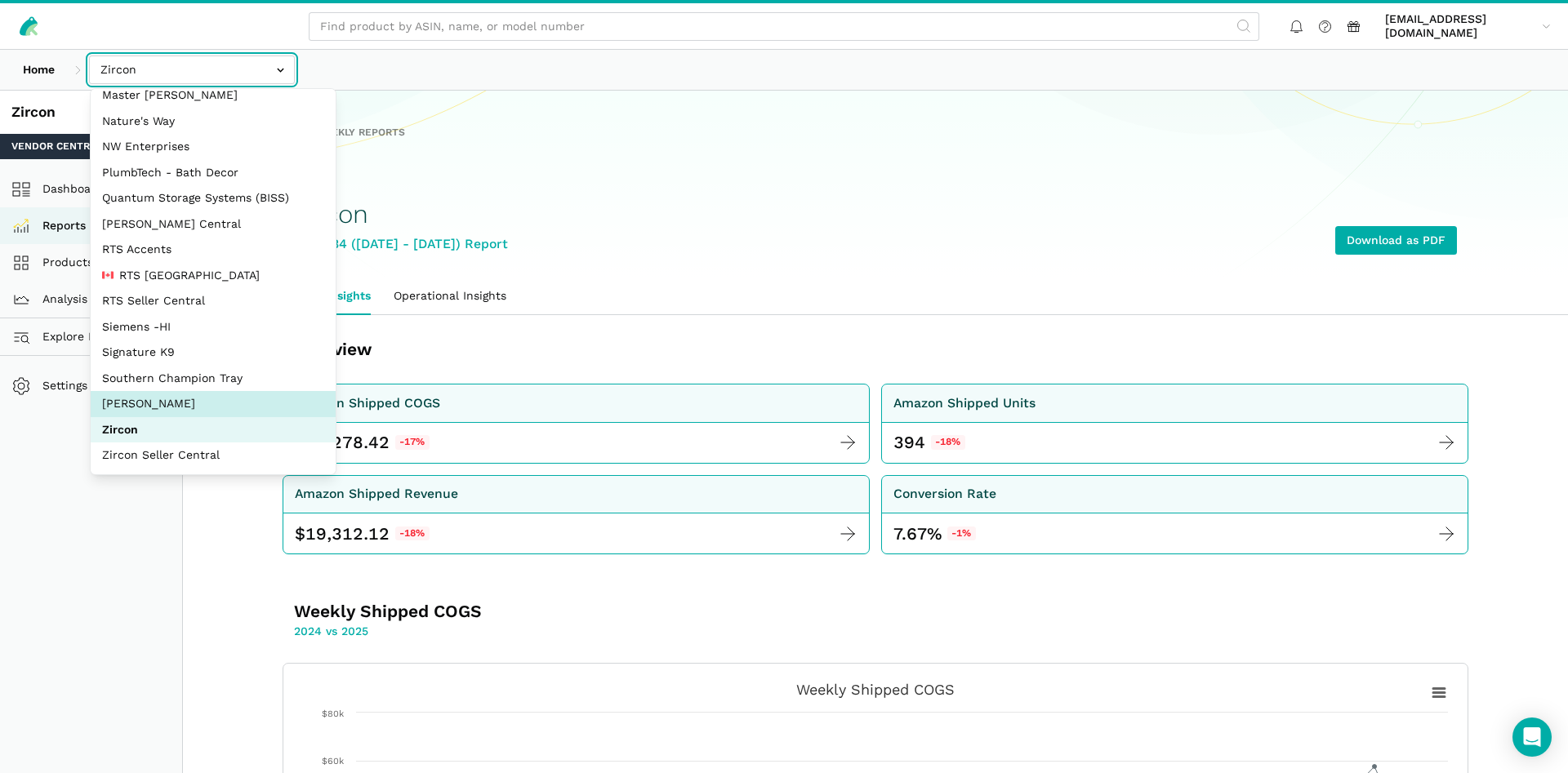
select select "5moWWUoXWPPauPLKpEqKhGJ3"
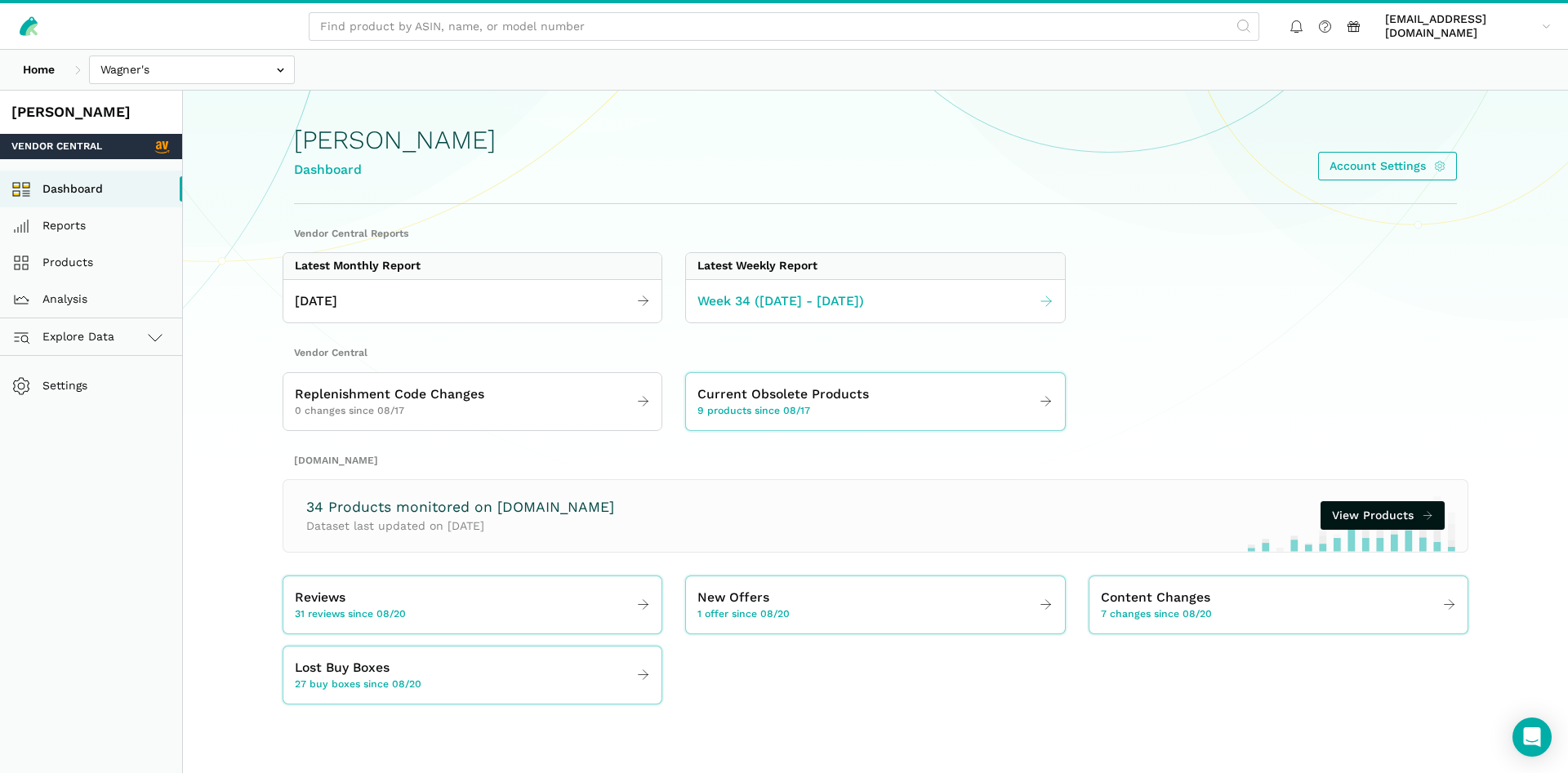
click at [840, 290] on link "Week 34 ([DATE] - [DATE])" at bounding box center [874, 301] width 378 height 32
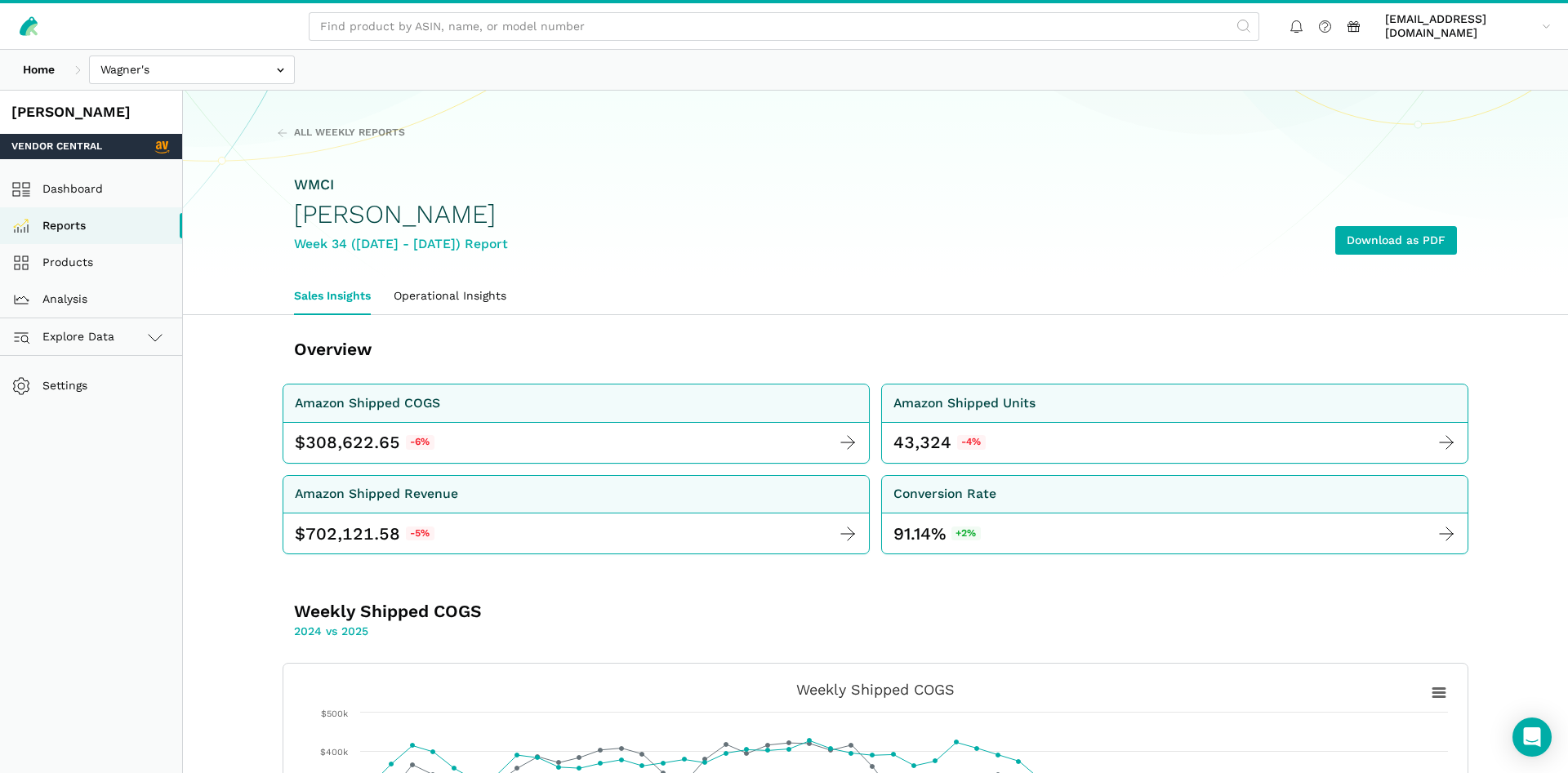
click at [1391, 218] on div "WMCI [PERSON_NAME] Week 34 ([DATE] - [DATE]) Report Download as PDF" at bounding box center [875, 214] width 1163 height 125
click at [1364, 245] on link "Download as PDF" at bounding box center [1395, 240] width 121 height 28
click at [64, 260] on link "Products" at bounding box center [90, 262] width 182 height 37
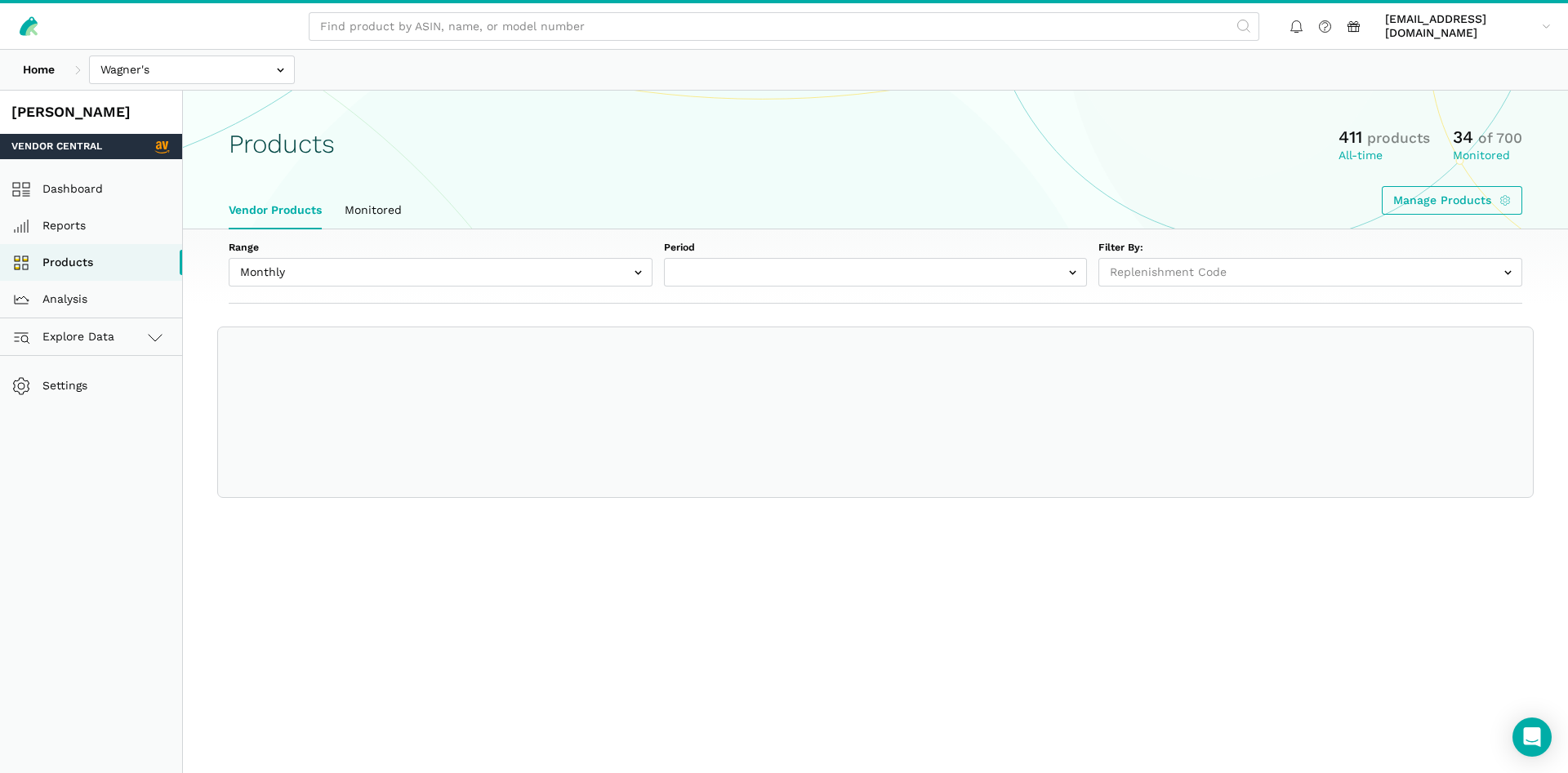
select select
select select "Monthly|[DATE]"
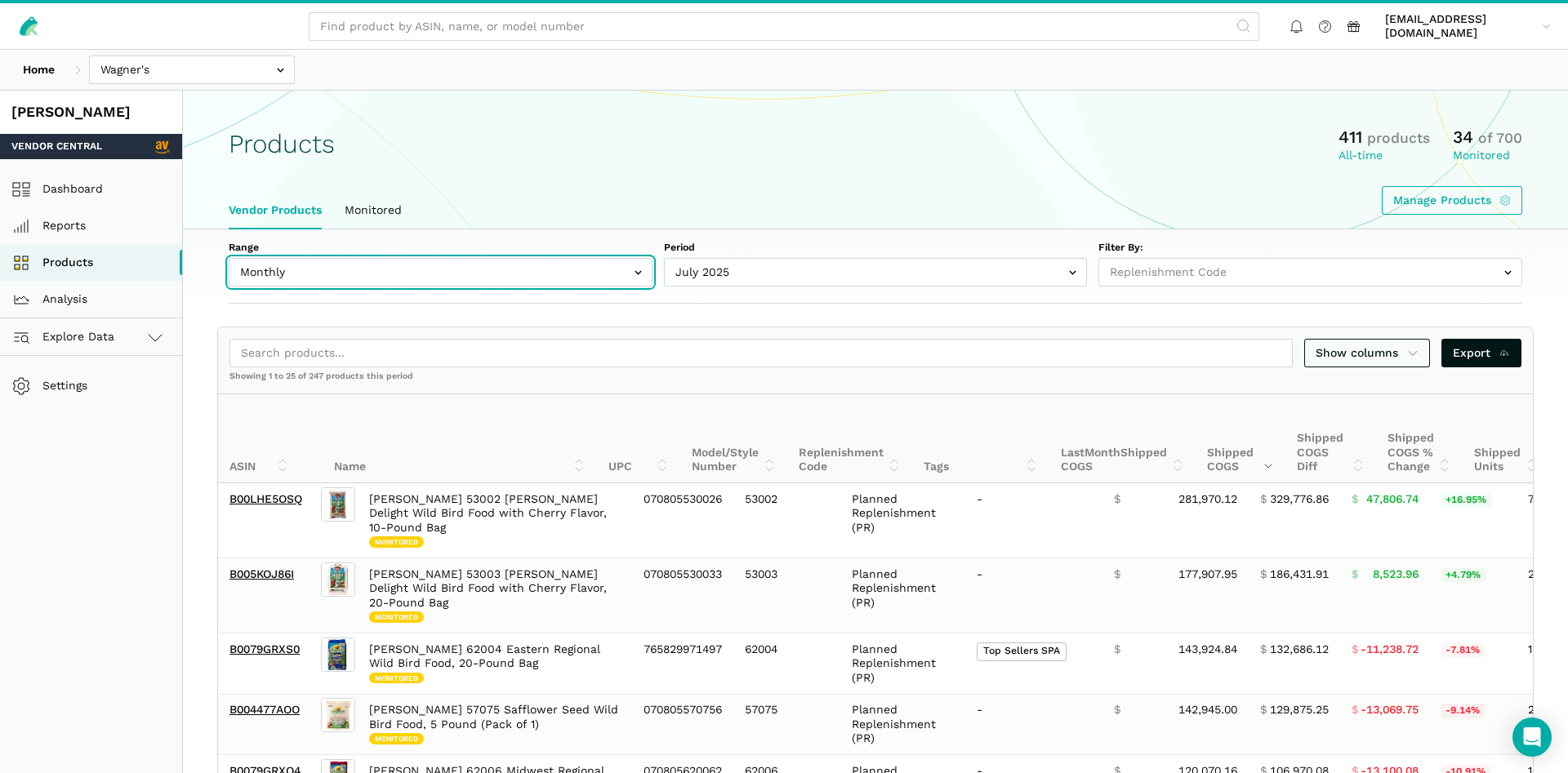
click at [315, 263] on input "text" at bounding box center [440, 272] width 424 height 28
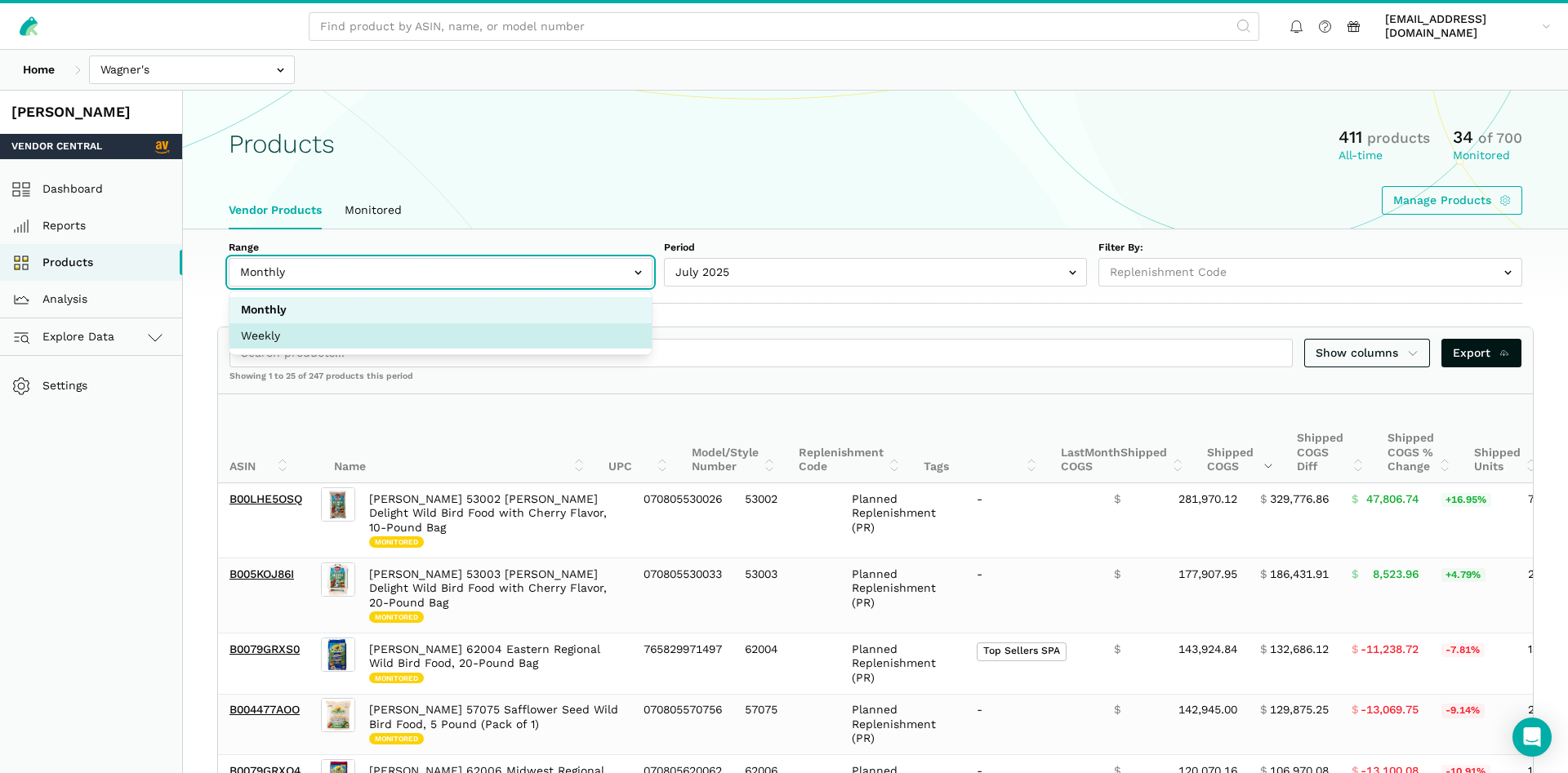
select select "Weekly"
select select "Weekly|[DATE]"
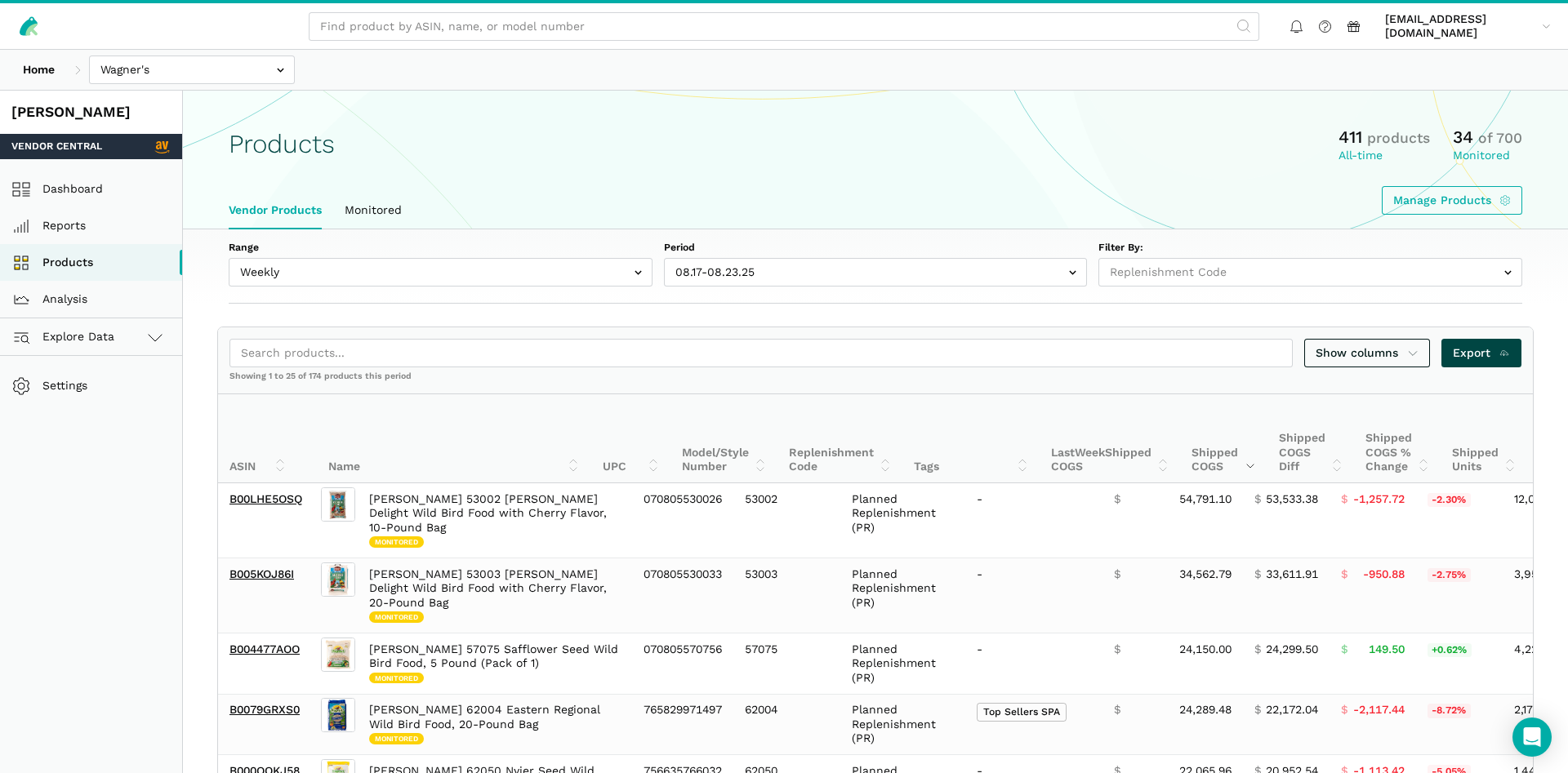
click at [1480, 346] on span "Export" at bounding box center [1482, 353] width 58 height 17
